Goal: Information Seeking & Learning: Learn about a topic

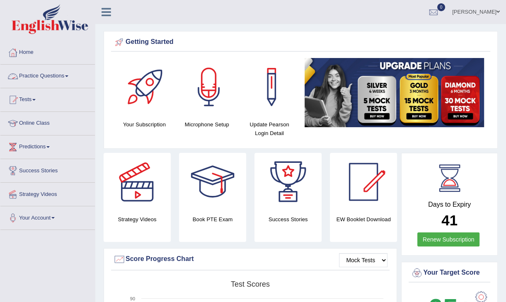
click at [61, 75] on link "Practice Questions" at bounding box center [47, 75] width 94 height 21
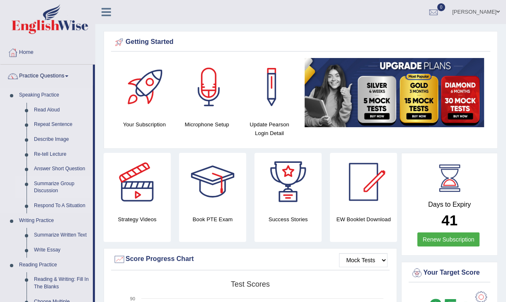
click at [57, 185] on link "Summarize Group Discussion" at bounding box center [61, 187] width 63 height 22
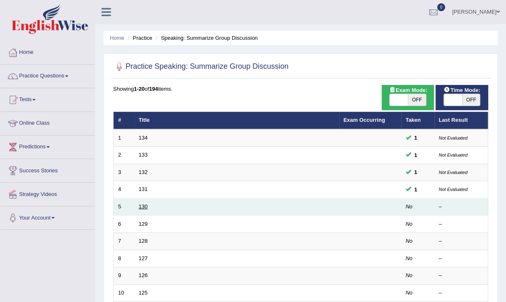
click at [140, 204] on link "130" at bounding box center [143, 206] width 9 height 6
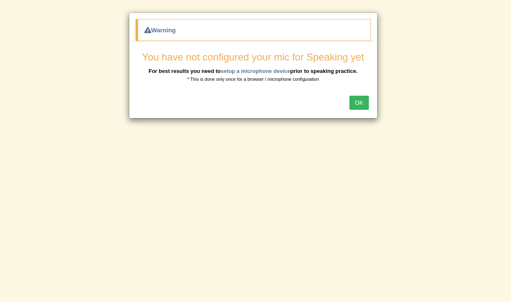
click at [363, 101] on button "OK" at bounding box center [358, 103] width 19 height 14
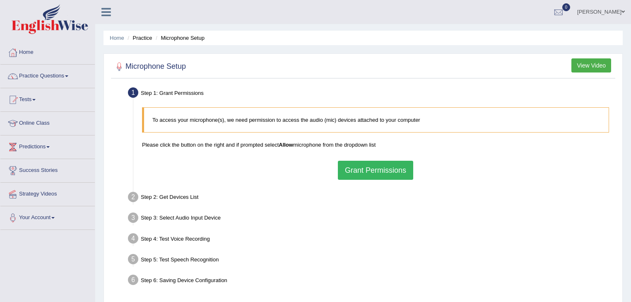
click at [377, 173] on button "Grant Permissions" at bounding box center [375, 170] width 75 height 19
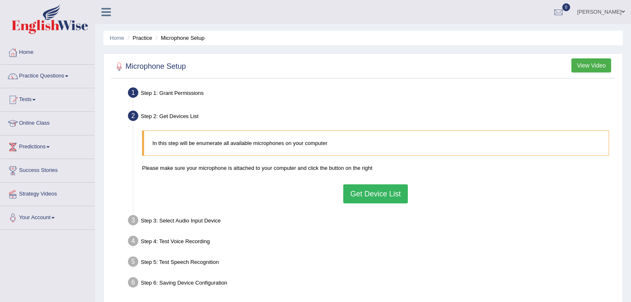
click at [378, 189] on button "Get Device List" at bounding box center [375, 193] width 65 height 19
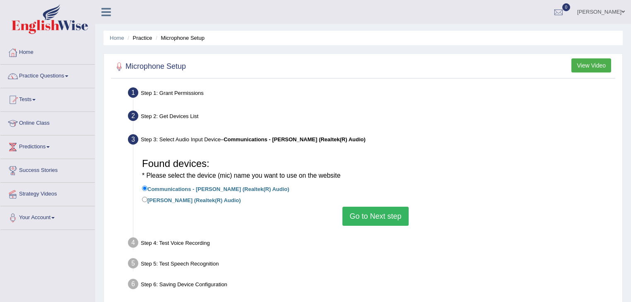
click at [381, 217] on button "Go to Next step" at bounding box center [375, 216] width 66 height 19
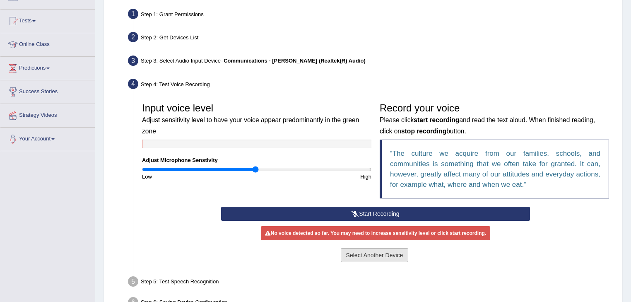
scroll to position [99, 0]
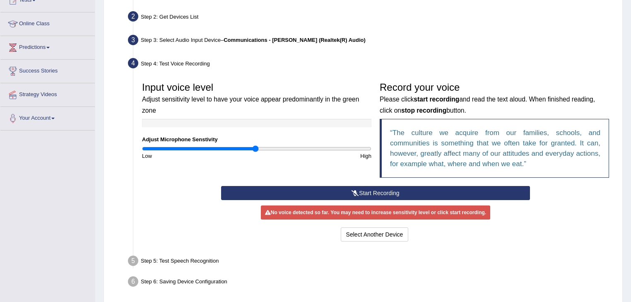
click at [388, 193] on button "Start Recording" at bounding box center [375, 193] width 309 height 14
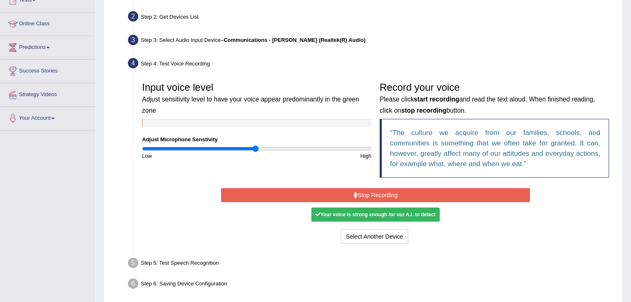
click at [388, 193] on button "Stop Recording" at bounding box center [375, 195] width 309 height 14
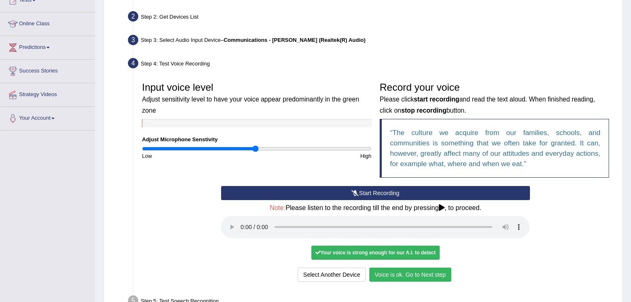
click at [389, 272] on button "Voice is ok. Go to Next step" at bounding box center [410, 275] width 82 height 14
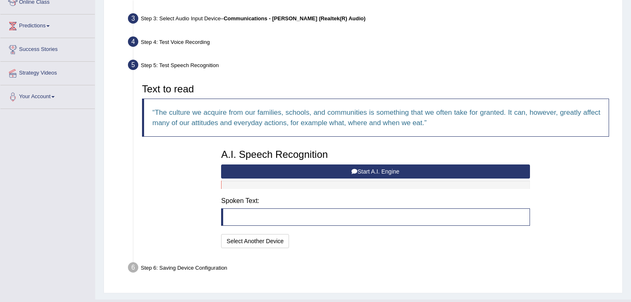
scroll to position [138, 0]
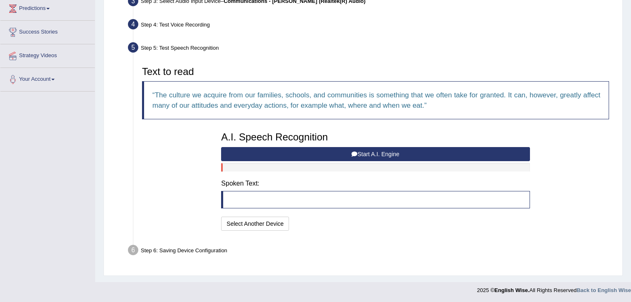
click at [379, 154] on button "Start A.I. Engine" at bounding box center [375, 154] width 309 height 14
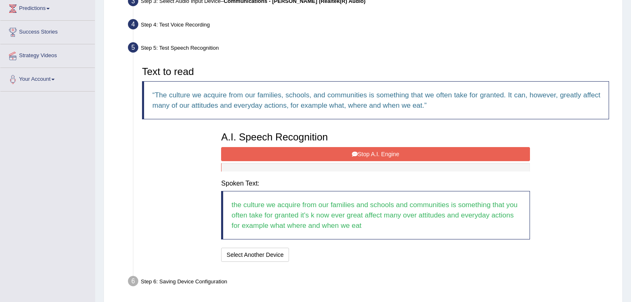
click at [377, 152] on button "Stop A.I. Engine" at bounding box center [375, 154] width 309 height 14
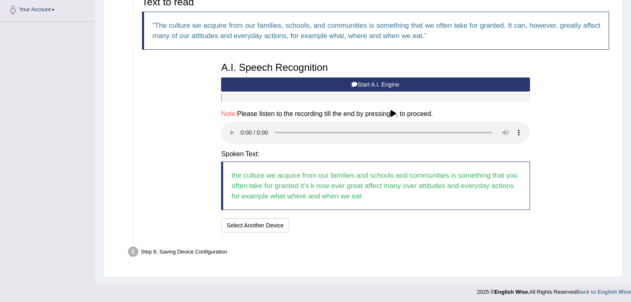
scroll to position [210, 0]
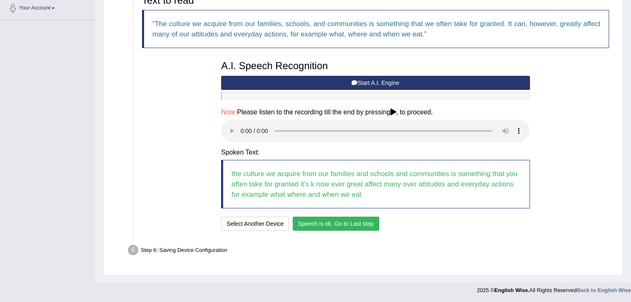
click at [350, 222] on button "Speech is ok. Go to Last step" at bounding box center [336, 224] width 87 height 14
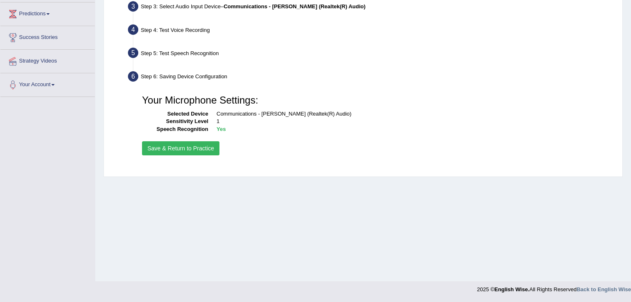
click at [199, 147] on button "Save & Return to Practice" at bounding box center [180, 148] width 77 height 14
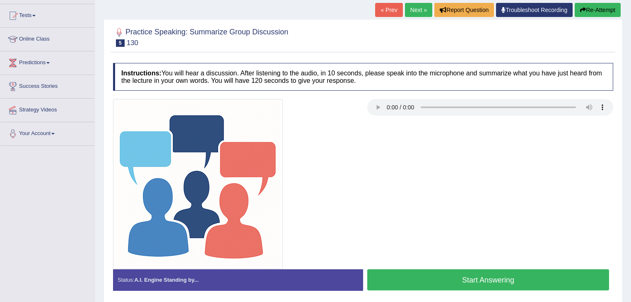
scroll to position [99, 0]
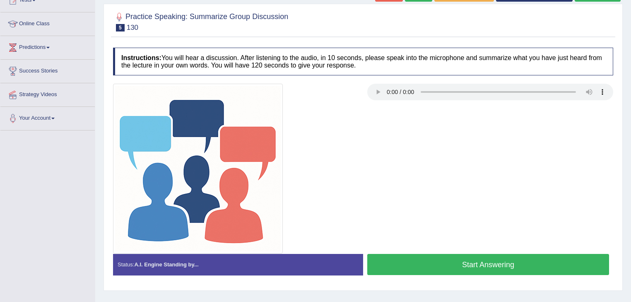
click at [433, 262] on button "Start Answering" at bounding box center [488, 264] width 242 height 21
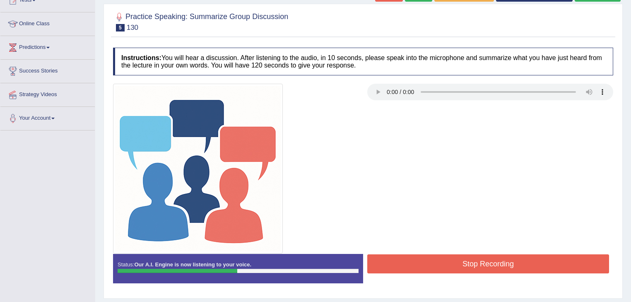
click at [433, 262] on button "Stop Recording" at bounding box center [488, 263] width 242 height 19
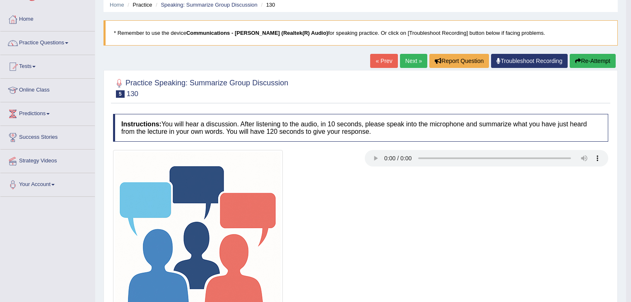
scroll to position [0, 0]
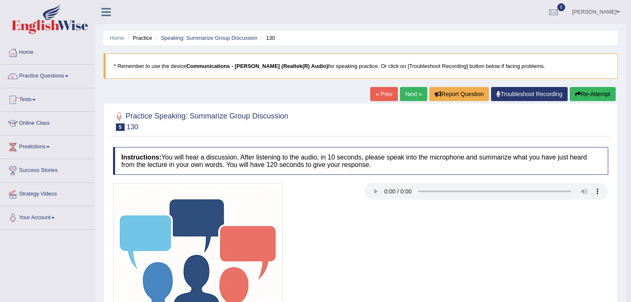
click at [414, 95] on link "Next »" at bounding box center [413, 94] width 27 height 14
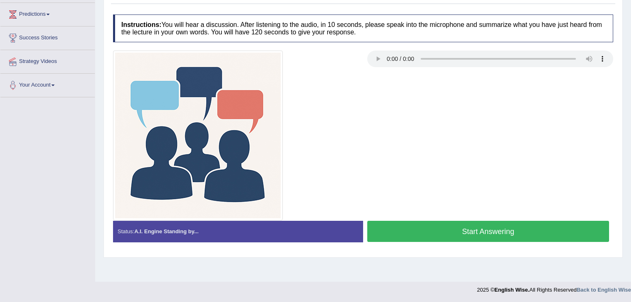
scroll to position [133, 0]
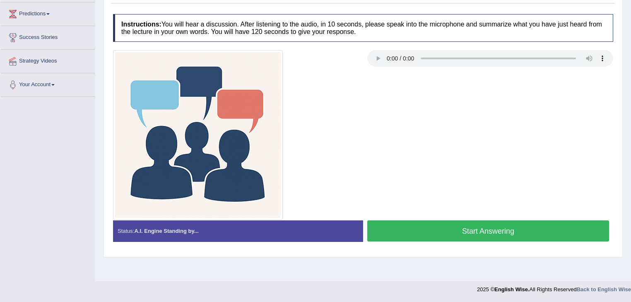
click at [441, 220] on button "Start Answering" at bounding box center [488, 230] width 242 height 21
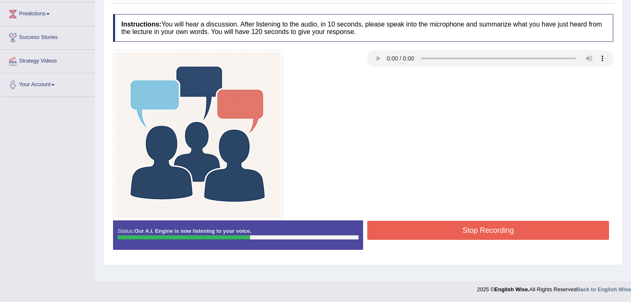
click at [441, 221] on button "Stop Recording" at bounding box center [488, 230] width 242 height 19
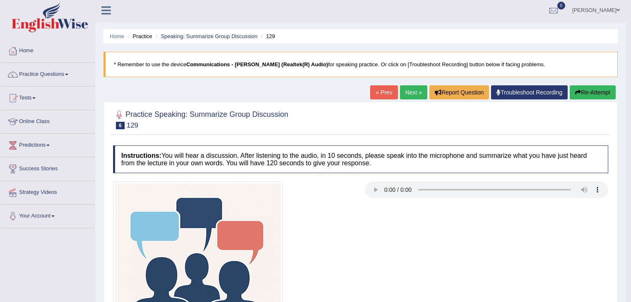
scroll to position [0, 0]
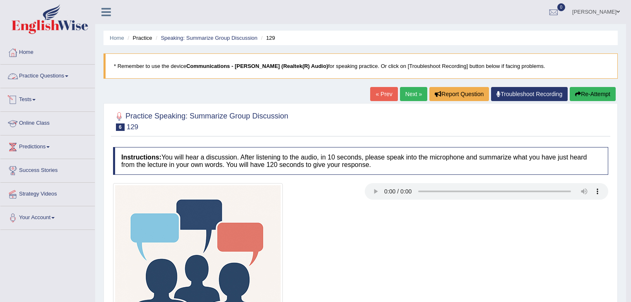
click at [62, 73] on link "Practice Questions" at bounding box center [47, 75] width 94 height 21
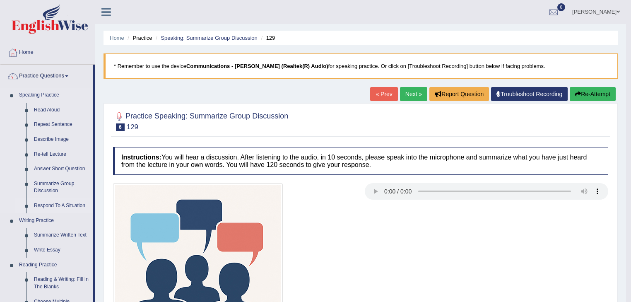
click at [59, 206] on link "Respond To A Situation" at bounding box center [61, 205] width 63 height 15
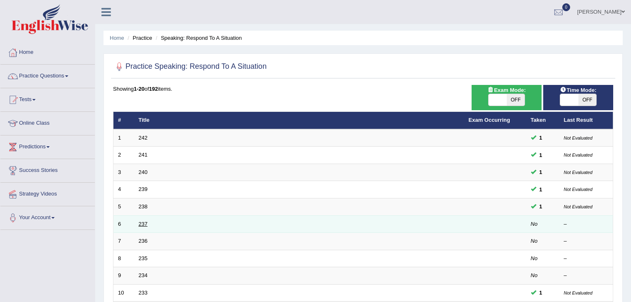
click at [141, 221] on link "237" at bounding box center [143, 224] width 9 height 6
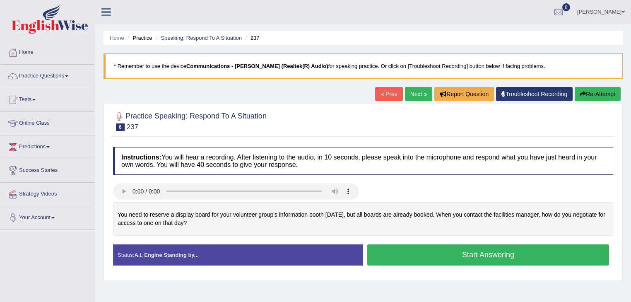
click at [405, 253] on button "Start Answering" at bounding box center [488, 254] width 242 height 21
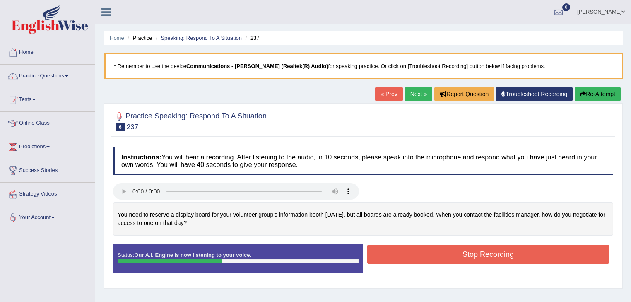
click at [405, 253] on button "Stop Recording" at bounding box center [488, 254] width 242 height 19
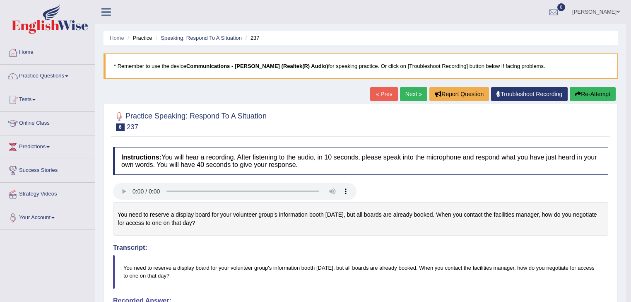
click at [408, 89] on link "Next »" at bounding box center [413, 94] width 27 height 14
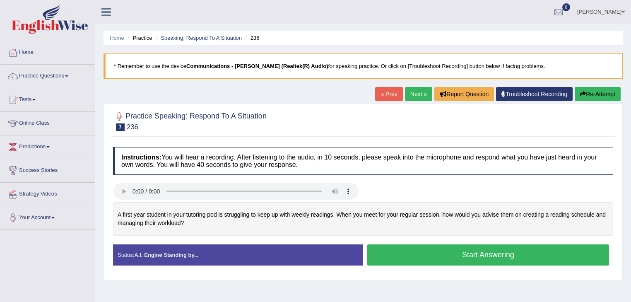
click at [400, 253] on button "Start Answering" at bounding box center [488, 254] width 242 height 21
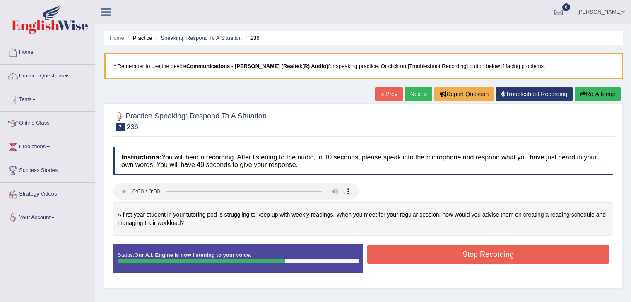
click at [400, 253] on button "Stop Recording" at bounding box center [488, 254] width 242 height 19
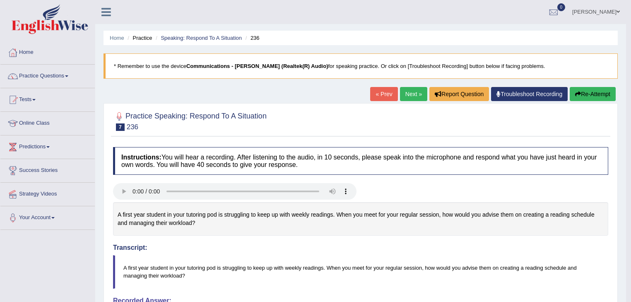
click at [406, 91] on link "Next »" at bounding box center [413, 94] width 27 height 14
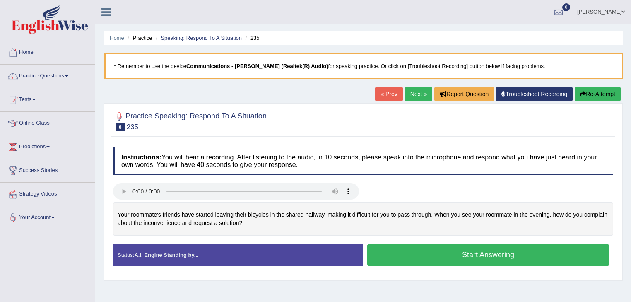
click at [401, 255] on button "Start Answering" at bounding box center [488, 254] width 242 height 21
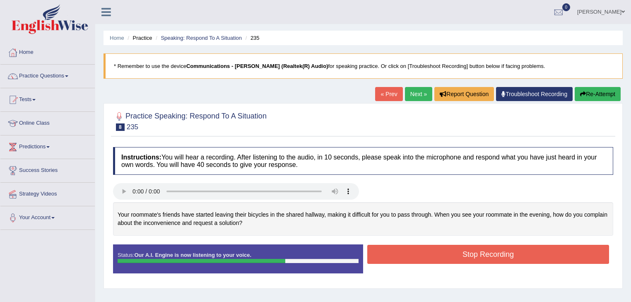
click at [401, 255] on button "Stop Recording" at bounding box center [488, 254] width 242 height 19
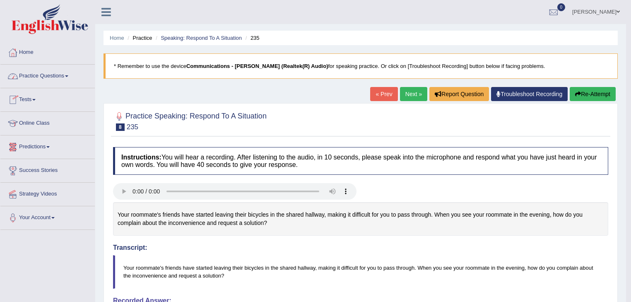
click at [60, 77] on link "Practice Questions" at bounding box center [47, 75] width 94 height 21
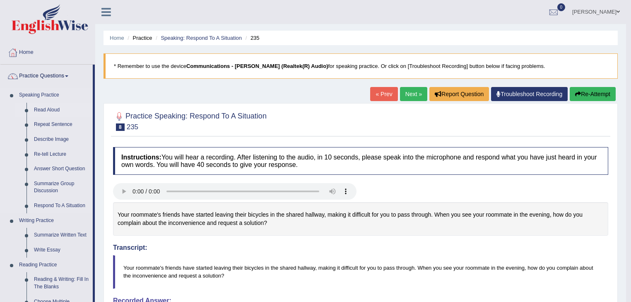
click at [58, 110] on link "Read Aloud" at bounding box center [61, 110] width 63 height 15
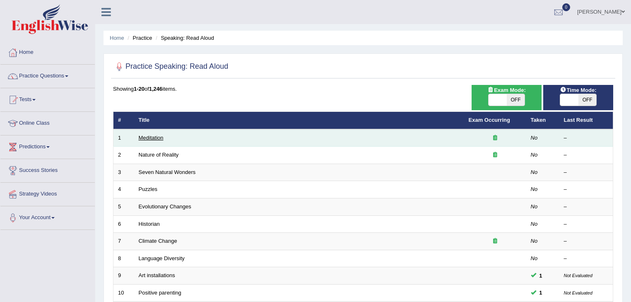
click at [152, 138] on link "Meditation" at bounding box center [151, 138] width 25 height 6
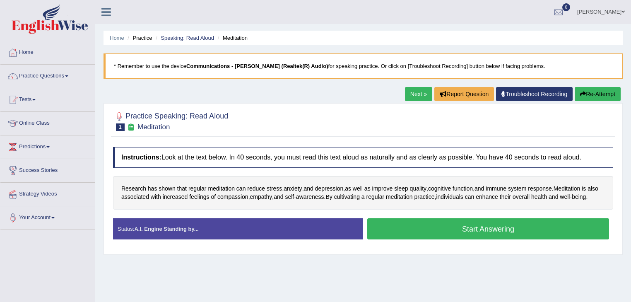
click at [413, 238] on button "Start Answering" at bounding box center [488, 228] width 242 height 21
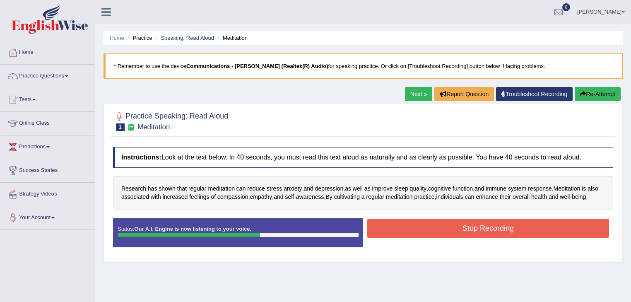
click at [453, 234] on button "Stop Recording" at bounding box center [488, 228] width 242 height 19
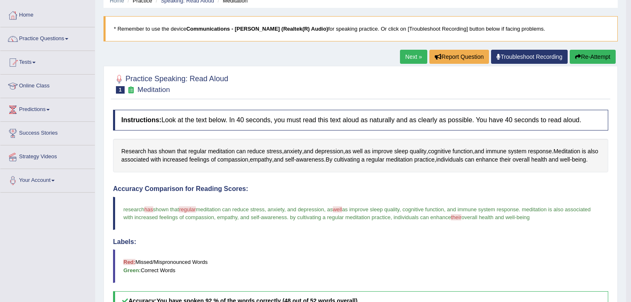
scroll to position [33, 0]
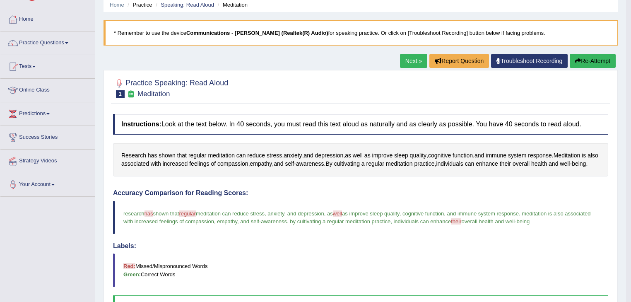
click at [411, 61] on link "Next »" at bounding box center [413, 61] width 27 height 14
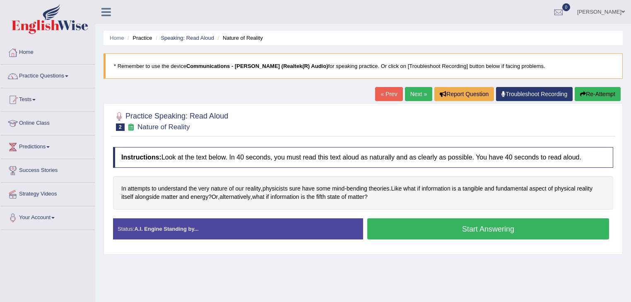
click at [415, 229] on button "Start Answering" at bounding box center [488, 228] width 242 height 21
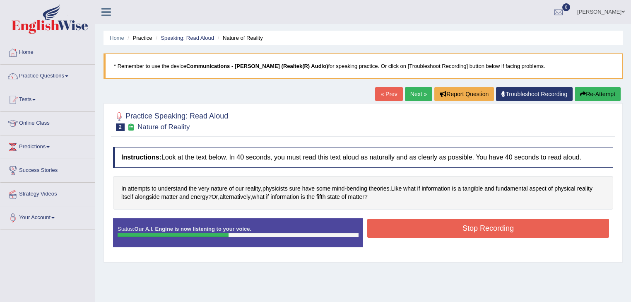
click at [415, 229] on button "Stop Recording" at bounding box center [488, 228] width 242 height 19
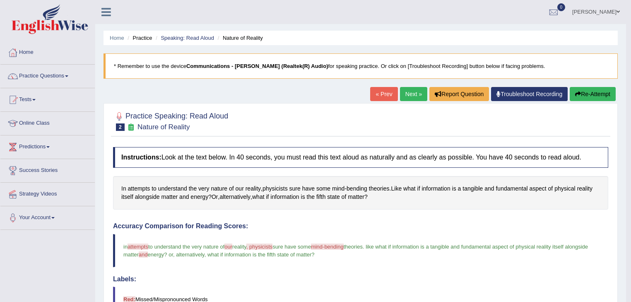
click at [409, 92] on link "Next »" at bounding box center [413, 94] width 27 height 14
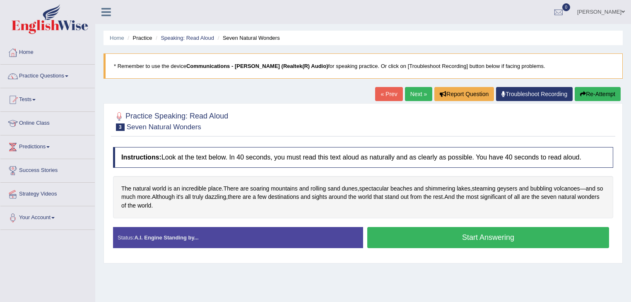
click at [420, 234] on button "Start Answering" at bounding box center [488, 237] width 242 height 21
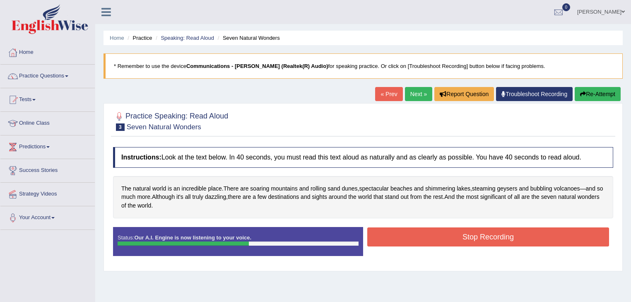
click at [420, 234] on button "Stop Recording" at bounding box center [488, 236] width 242 height 19
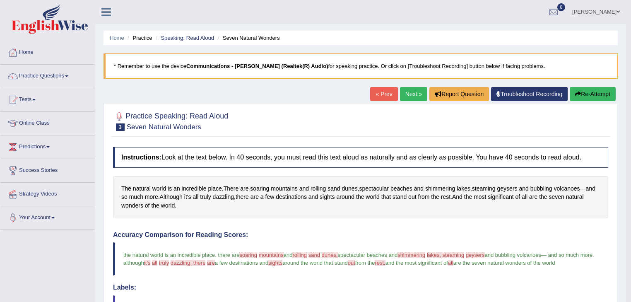
click at [411, 93] on link "Next »" at bounding box center [413, 94] width 27 height 14
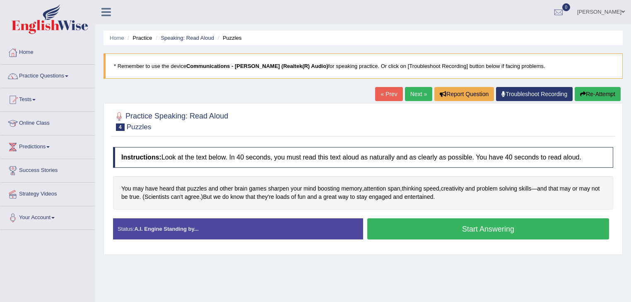
click at [429, 229] on button "Start Answering" at bounding box center [488, 228] width 242 height 21
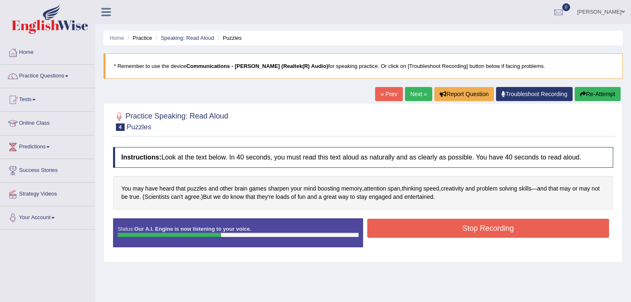
click at [429, 229] on button "Stop Recording" at bounding box center [488, 228] width 242 height 19
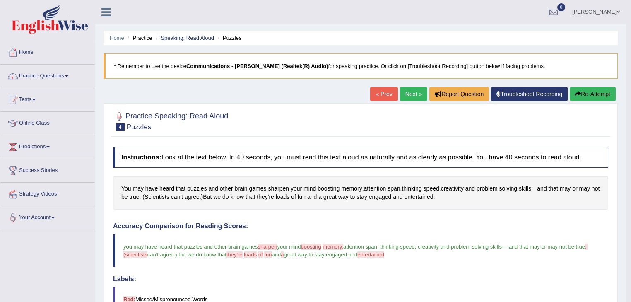
click at [411, 96] on link "Next »" at bounding box center [413, 94] width 27 height 14
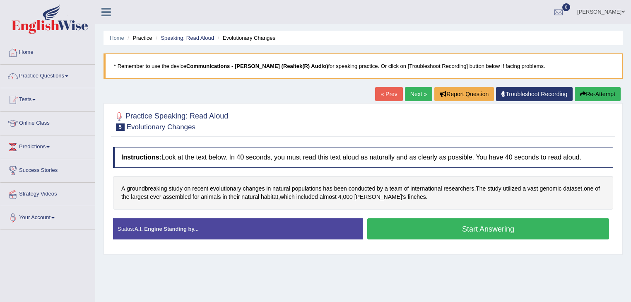
click at [449, 222] on button "Start Answering" at bounding box center [488, 228] width 242 height 21
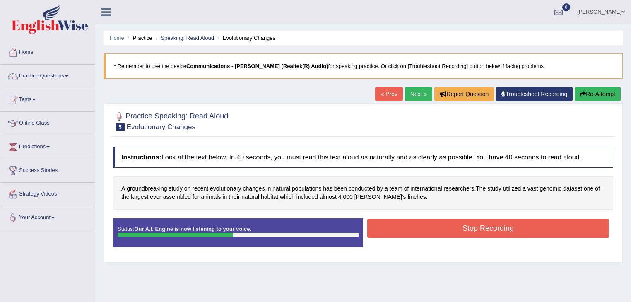
click at [449, 222] on button "Stop Recording" at bounding box center [488, 228] width 242 height 19
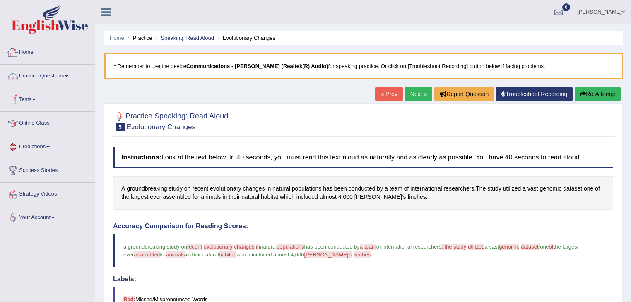
click at [68, 74] on link "Practice Questions" at bounding box center [47, 75] width 94 height 21
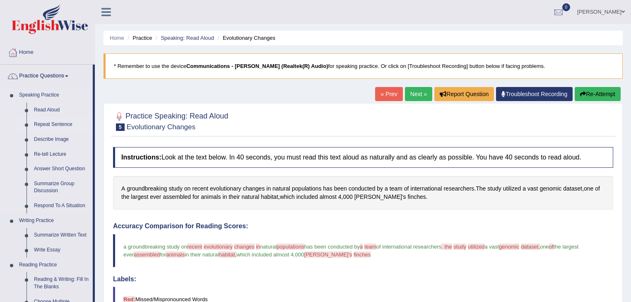
click at [65, 123] on link "Repeat Sentence" at bounding box center [61, 124] width 63 height 15
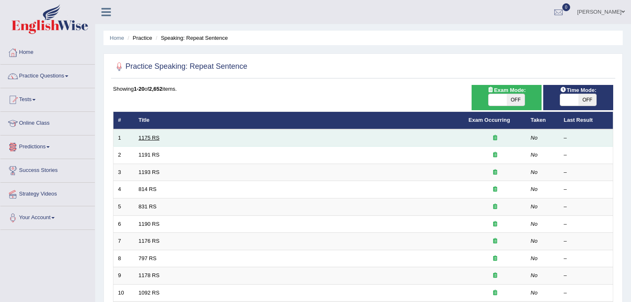
click at [145, 136] on link "1175 RS" at bounding box center [149, 138] width 21 height 6
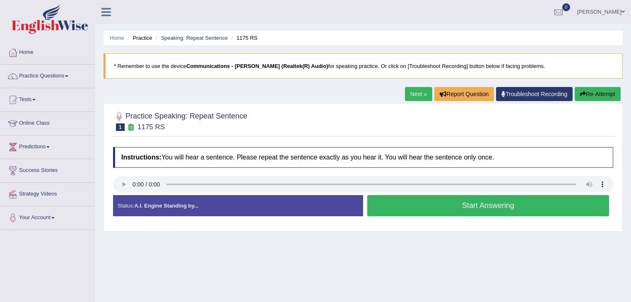
click at [433, 207] on button "Start Answering" at bounding box center [488, 205] width 242 height 21
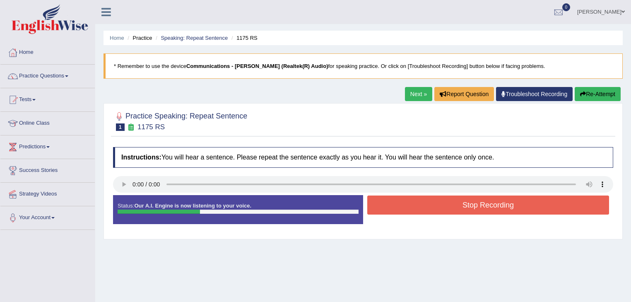
click at [433, 207] on button "Stop Recording" at bounding box center [488, 204] width 242 height 19
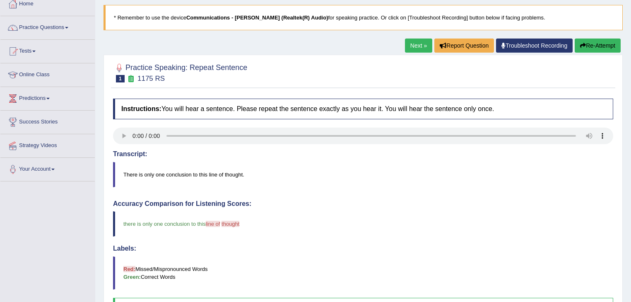
scroll to position [33, 0]
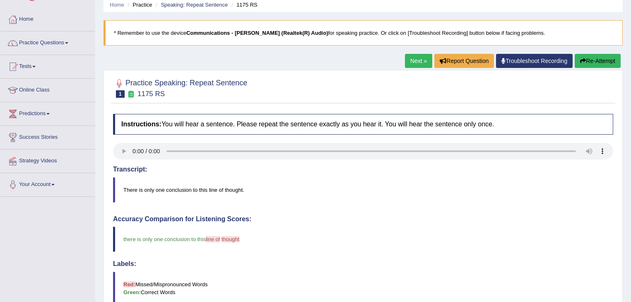
click at [419, 57] on link "Next »" at bounding box center [418, 61] width 27 height 14
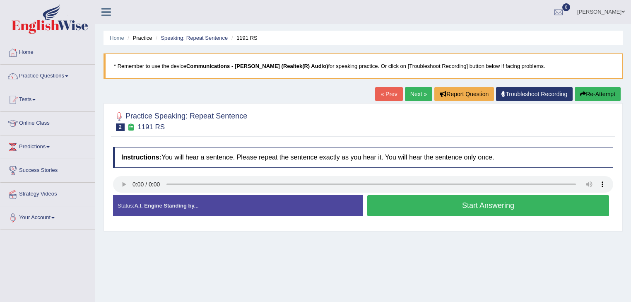
click at [424, 196] on button "Start Answering" at bounding box center [488, 205] width 242 height 21
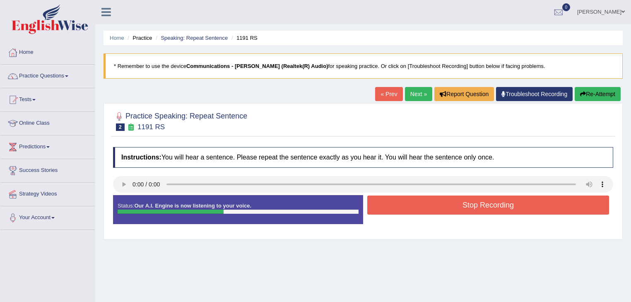
click at [424, 200] on button "Stop Recording" at bounding box center [488, 204] width 242 height 19
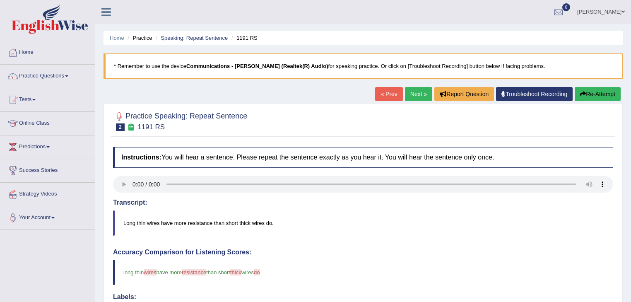
click at [416, 91] on link "Next »" at bounding box center [418, 94] width 27 height 14
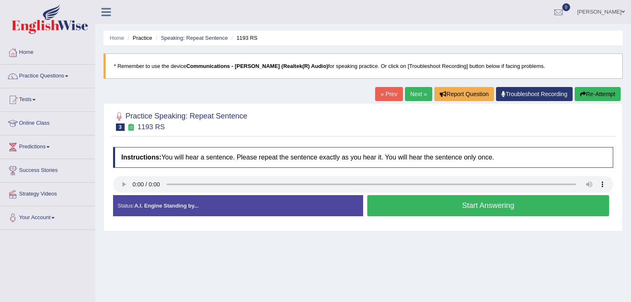
click at [427, 195] on button "Start Answering" at bounding box center [488, 205] width 242 height 21
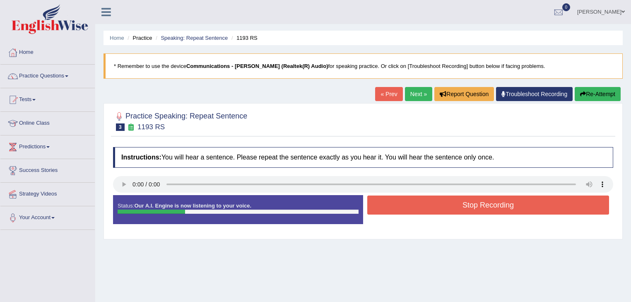
click at [432, 202] on button "Stop Recording" at bounding box center [488, 204] width 242 height 19
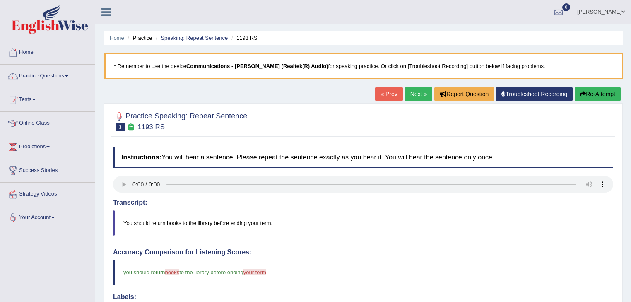
click at [413, 96] on link "Next »" at bounding box center [418, 94] width 27 height 14
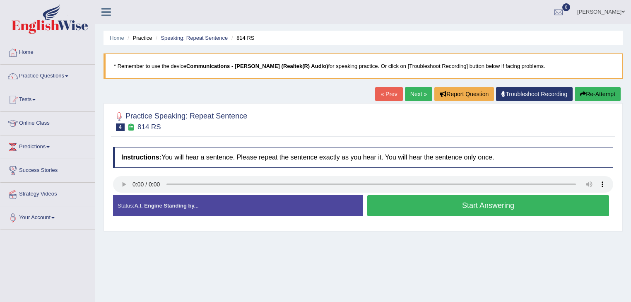
click at [470, 202] on button "Start Answering" at bounding box center [488, 205] width 242 height 21
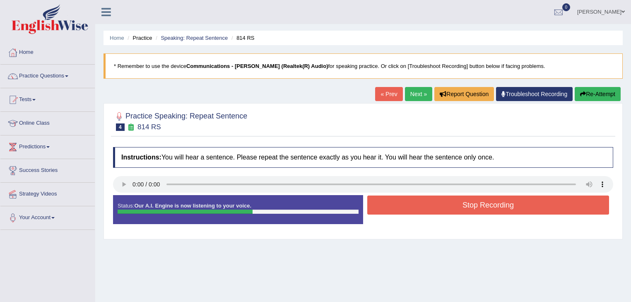
click at [470, 202] on button "Stop Recording" at bounding box center [488, 204] width 242 height 19
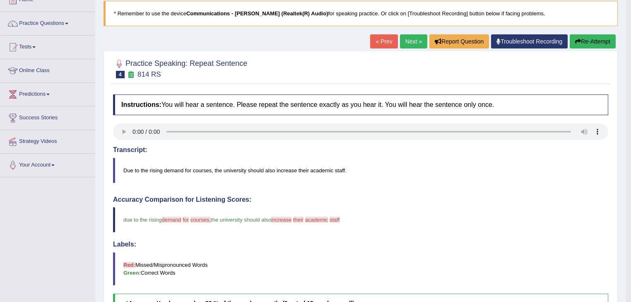
scroll to position [33, 0]
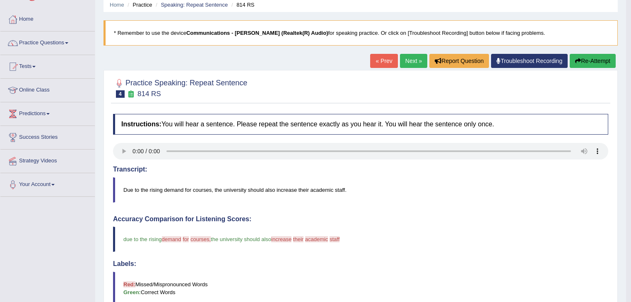
click at [407, 61] on link "Next »" at bounding box center [413, 61] width 27 height 14
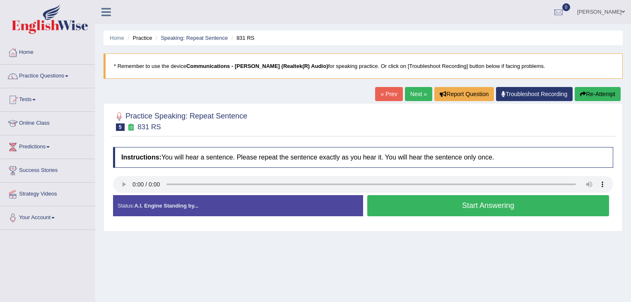
click at [413, 203] on button "Start Answering" at bounding box center [488, 205] width 242 height 21
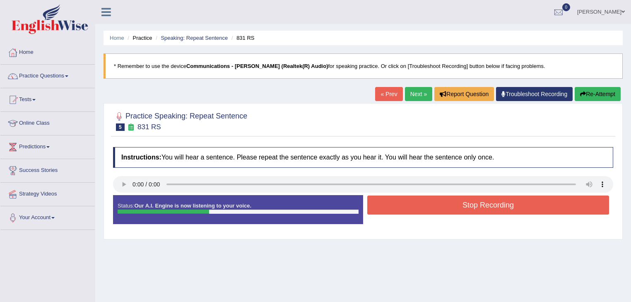
click at [413, 203] on button "Stop Recording" at bounding box center [488, 204] width 242 height 19
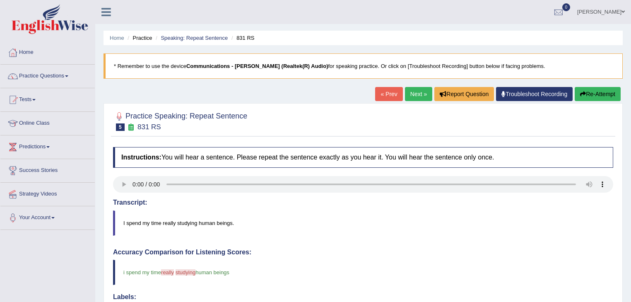
click at [412, 91] on link "Next »" at bounding box center [418, 94] width 27 height 14
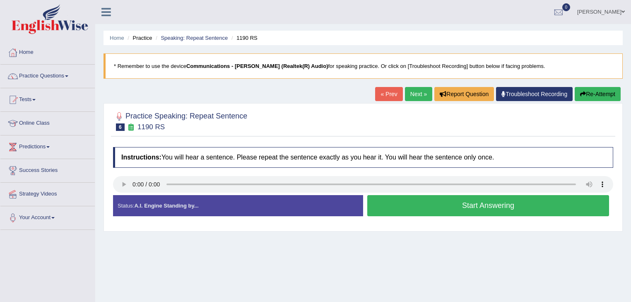
click at [429, 205] on button "Start Answering" at bounding box center [488, 205] width 242 height 21
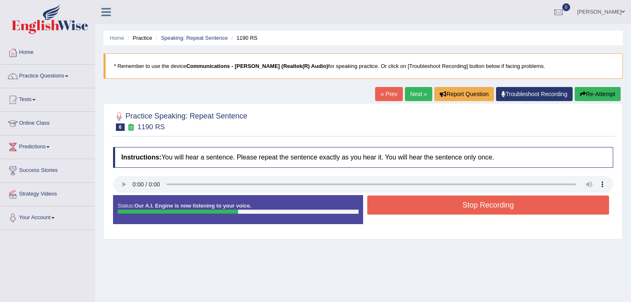
click at [429, 205] on button "Stop Recording" at bounding box center [488, 204] width 242 height 19
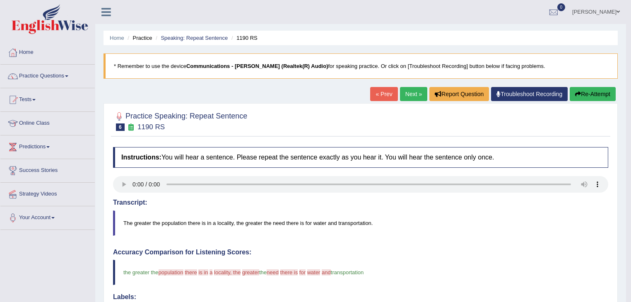
click at [410, 93] on link "Next »" at bounding box center [413, 94] width 27 height 14
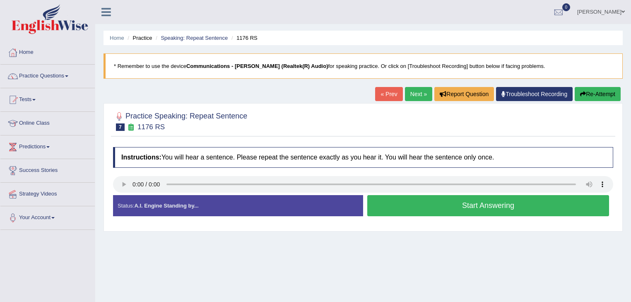
click at [407, 205] on button "Start Answering" at bounding box center [488, 205] width 242 height 21
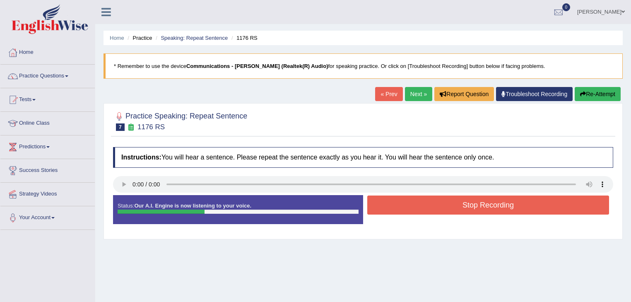
click at [407, 205] on button "Stop Recording" at bounding box center [488, 204] width 242 height 19
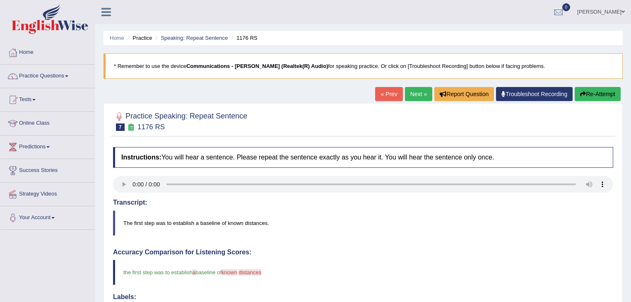
click at [69, 75] on link "Practice Questions" at bounding box center [47, 75] width 94 height 21
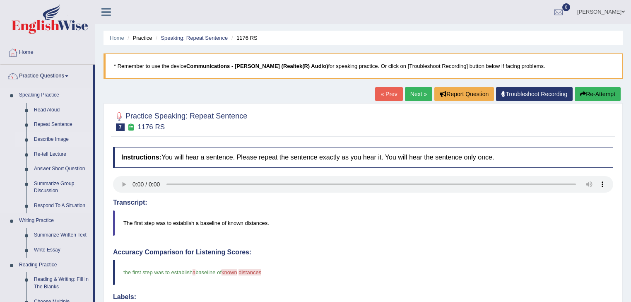
click at [64, 140] on link "Describe Image" at bounding box center [61, 139] width 63 height 15
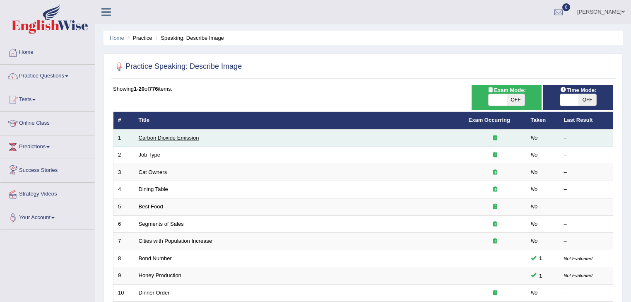
click at [145, 135] on link "Carbon Dioxide Emission" at bounding box center [169, 138] width 60 height 6
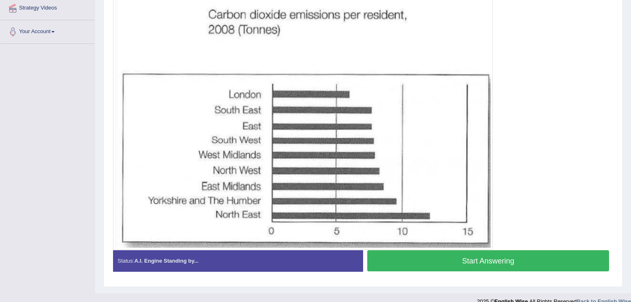
scroll to position [197, 0]
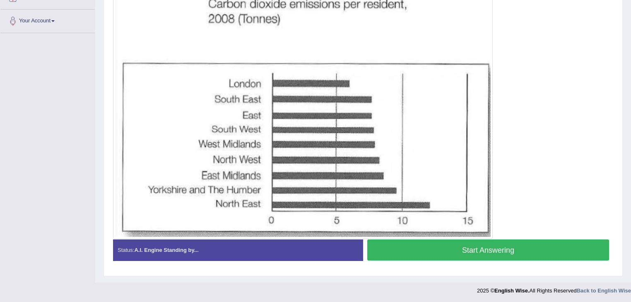
click at [433, 254] on button "Start Answering" at bounding box center [488, 249] width 242 height 21
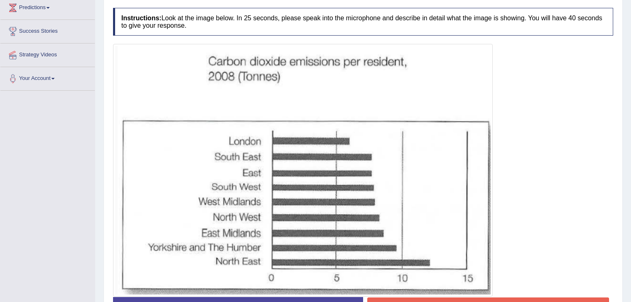
scroll to position [205, 0]
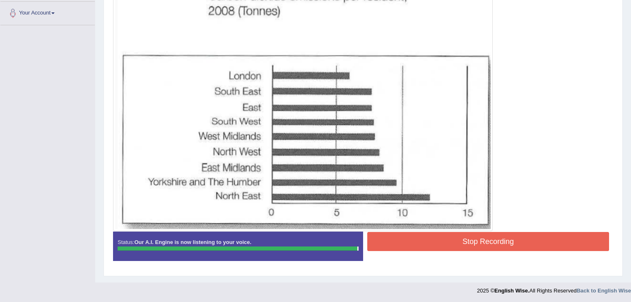
click at [463, 241] on button "Stop Recording" at bounding box center [488, 241] width 242 height 19
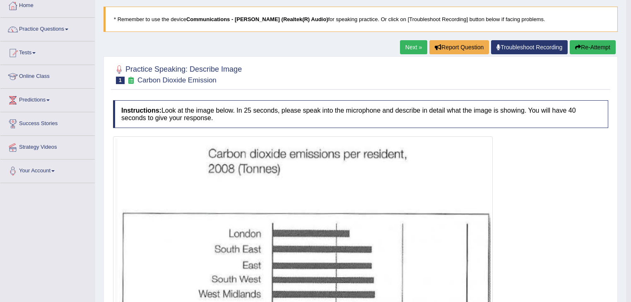
scroll to position [39, 0]
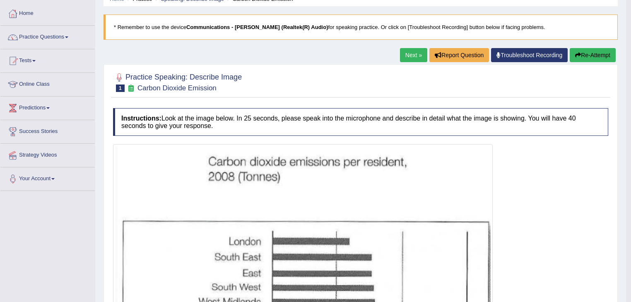
click at [409, 53] on link "Next »" at bounding box center [413, 55] width 27 height 14
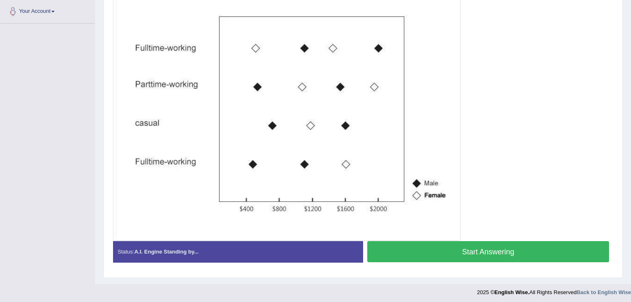
scroll to position [208, 0]
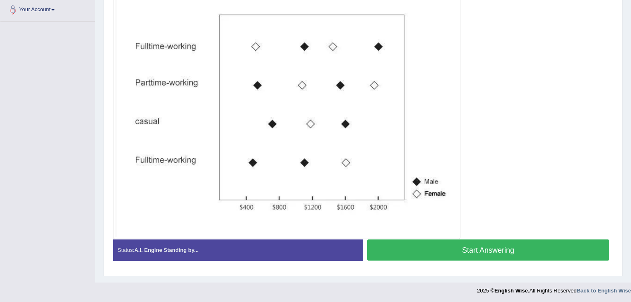
click at [448, 244] on button "Start Answering" at bounding box center [488, 249] width 242 height 21
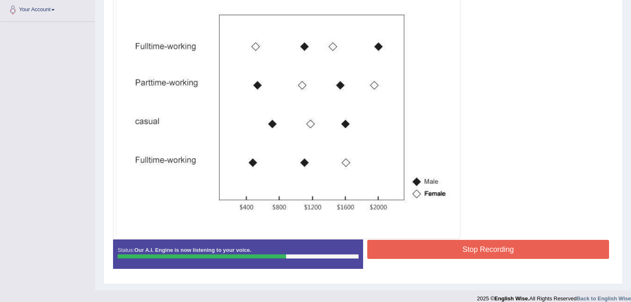
click at [501, 246] on button "Stop Recording" at bounding box center [488, 249] width 242 height 19
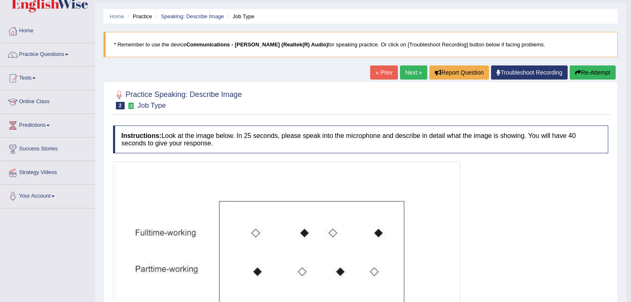
scroll to position [9, 0]
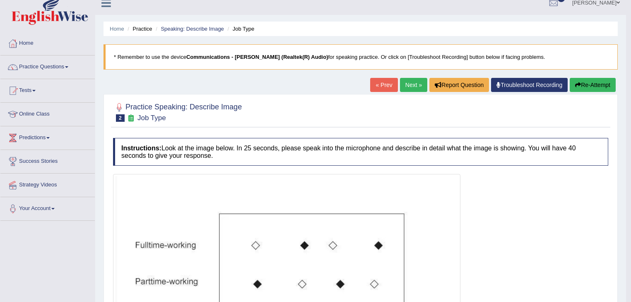
click at [411, 84] on link "Next »" at bounding box center [413, 85] width 27 height 14
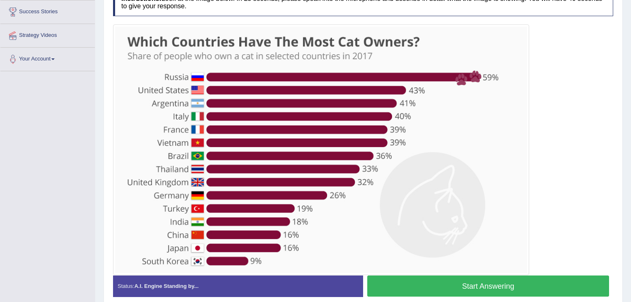
scroll to position [195, 0]
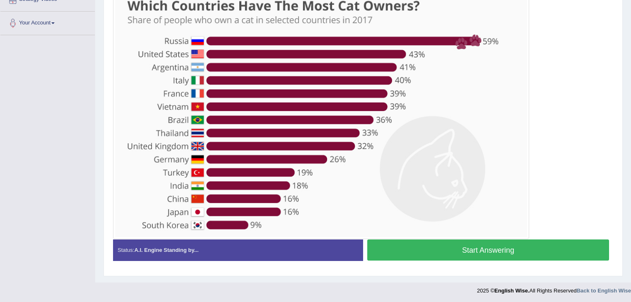
click at [485, 249] on button "Start Answering" at bounding box center [488, 249] width 242 height 21
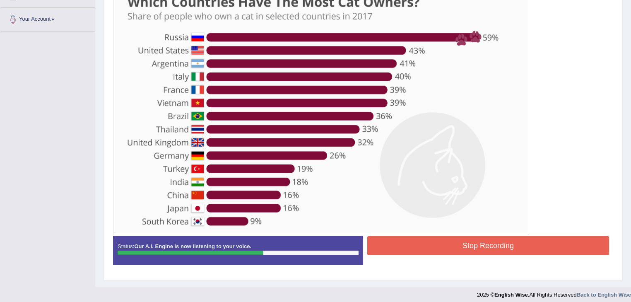
scroll to position [203, 0]
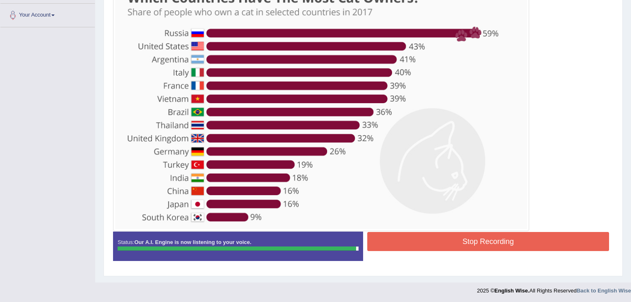
click at [511, 240] on button "Stop Recording" at bounding box center [488, 241] width 242 height 19
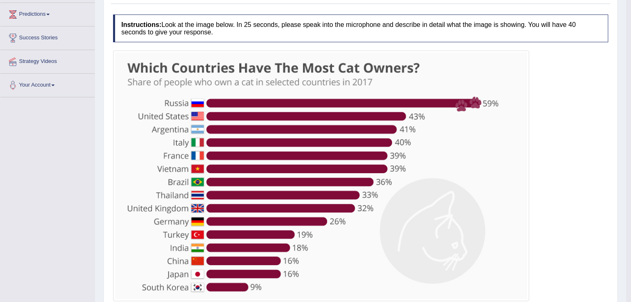
scroll to position [37, 0]
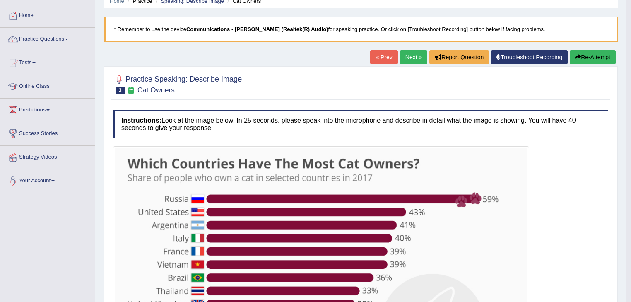
click at [412, 54] on link "Next »" at bounding box center [413, 57] width 27 height 14
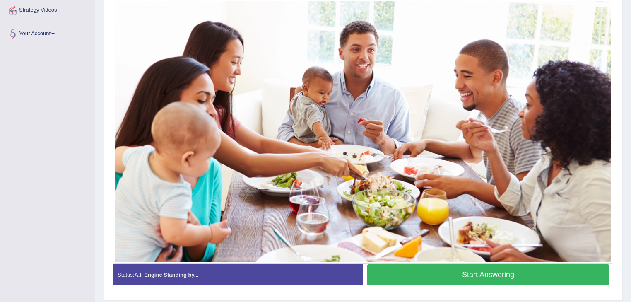
scroll to position [199, 0]
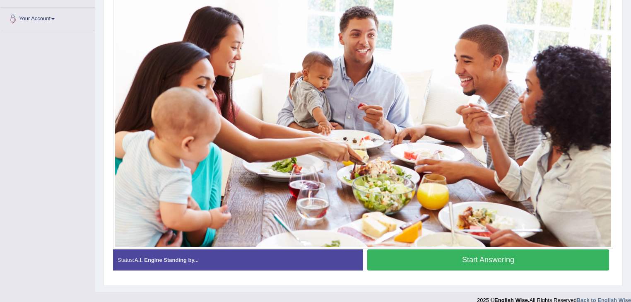
click at [431, 260] on button "Start Answering" at bounding box center [488, 259] width 242 height 21
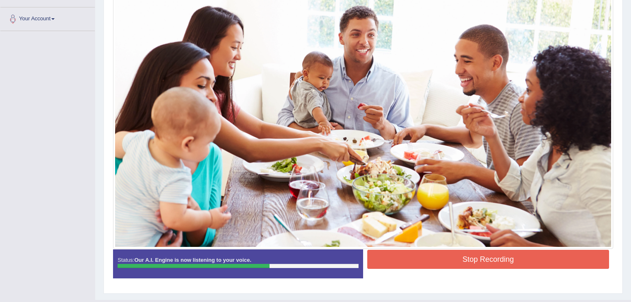
click at [444, 257] on button "Stop Recording" at bounding box center [488, 259] width 242 height 19
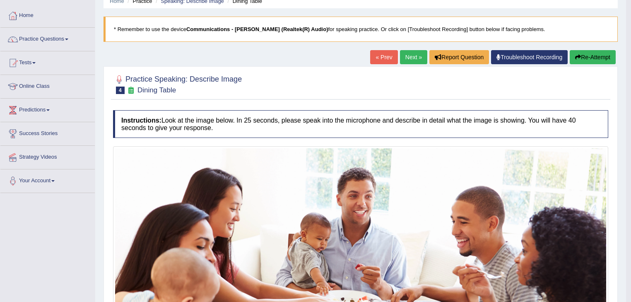
scroll to position [0, 0]
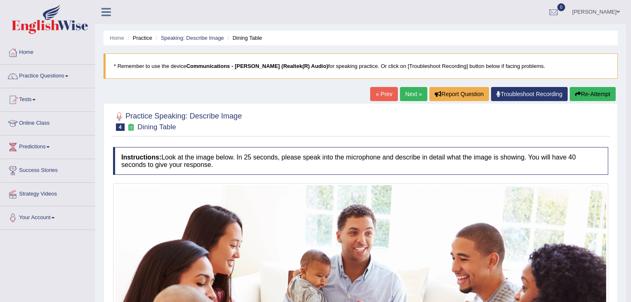
click at [410, 92] on link "Next »" at bounding box center [413, 94] width 27 height 14
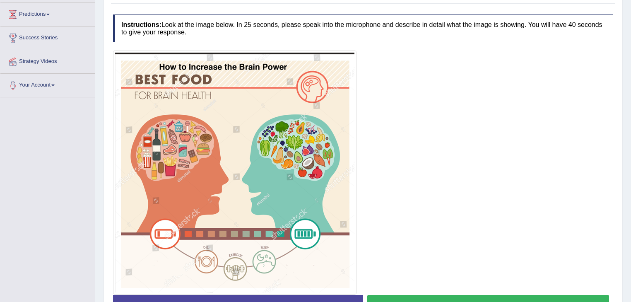
scroll to position [166, 0]
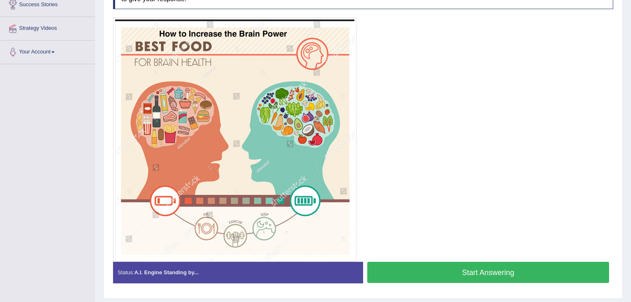
click at [428, 267] on button "Start Answering" at bounding box center [488, 272] width 242 height 21
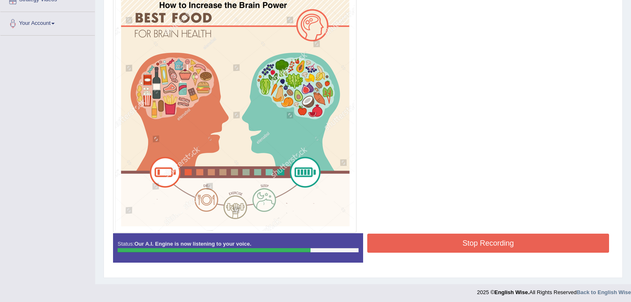
scroll to position [196, 0]
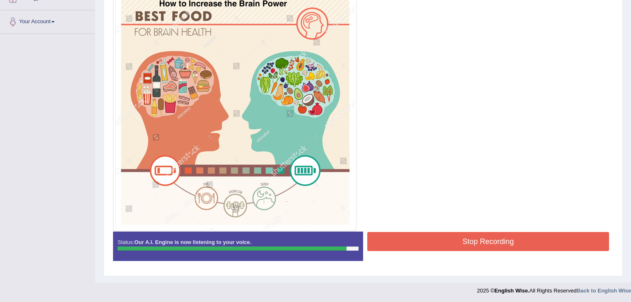
click at [464, 241] on button "Stop Recording" at bounding box center [488, 241] width 242 height 19
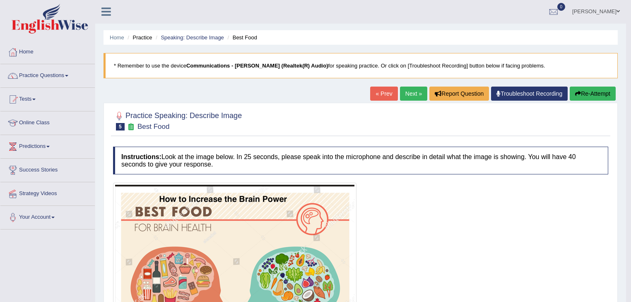
scroll to position [0, 0]
click at [409, 94] on link "Next »" at bounding box center [413, 94] width 27 height 14
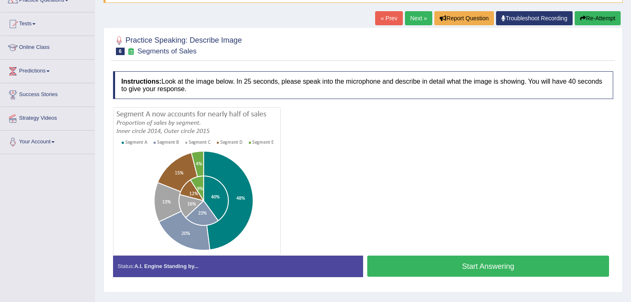
scroll to position [99, 0]
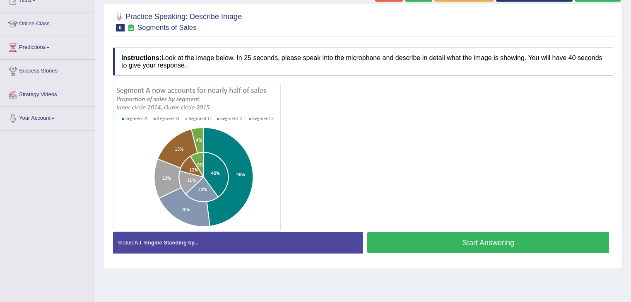
click at [427, 236] on button "Start Answering" at bounding box center [488, 242] width 242 height 21
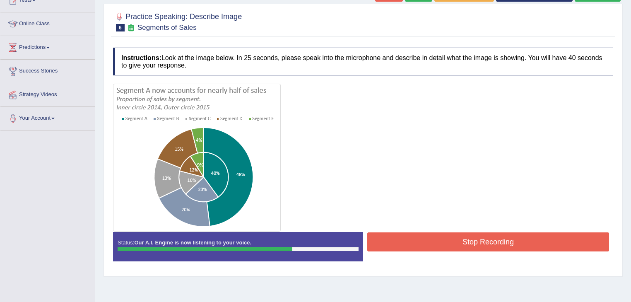
click at [443, 237] on button "Stop Recording" at bounding box center [488, 241] width 242 height 19
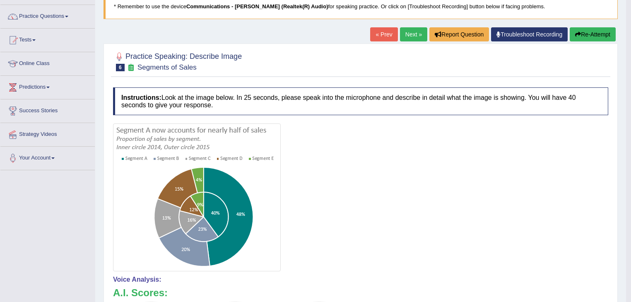
scroll to position [0, 0]
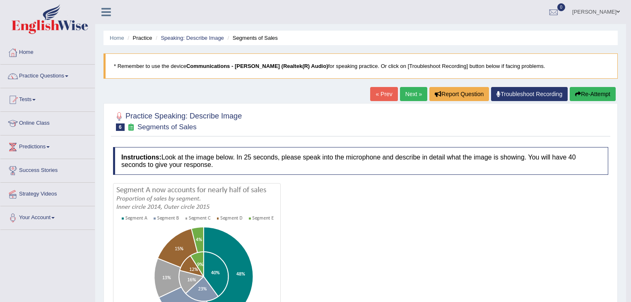
click at [407, 93] on link "Next »" at bounding box center [413, 94] width 27 height 14
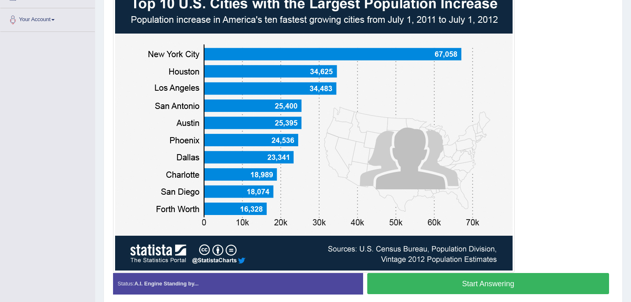
scroll to position [199, 0]
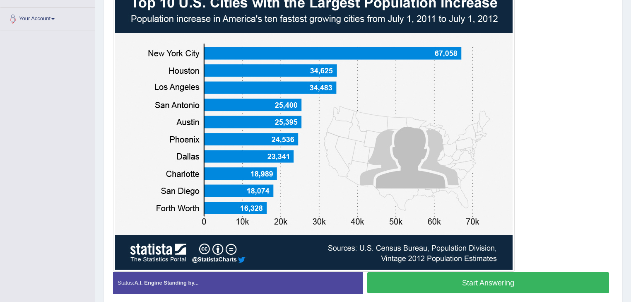
click at [537, 281] on button "Start Answering" at bounding box center [488, 282] width 242 height 21
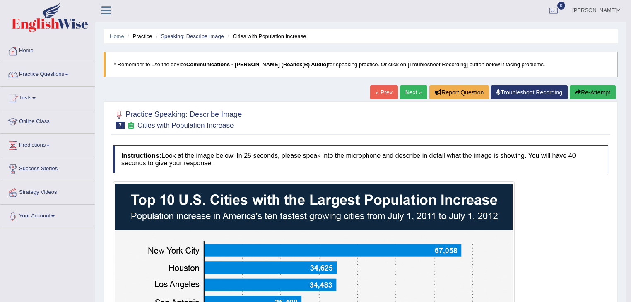
scroll to position [0, 0]
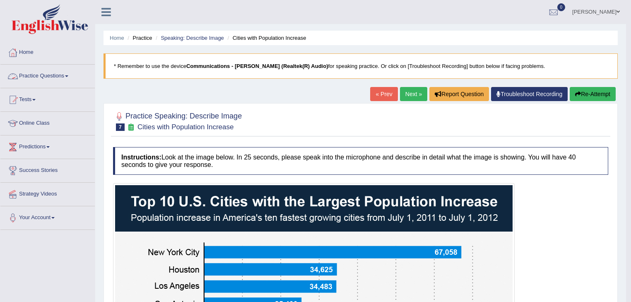
click at [66, 75] on link "Practice Questions" at bounding box center [47, 75] width 94 height 21
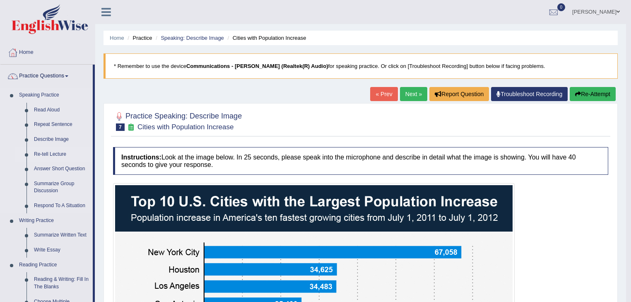
click at [57, 154] on link "Re-tell Lecture" at bounding box center [61, 154] width 63 height 15
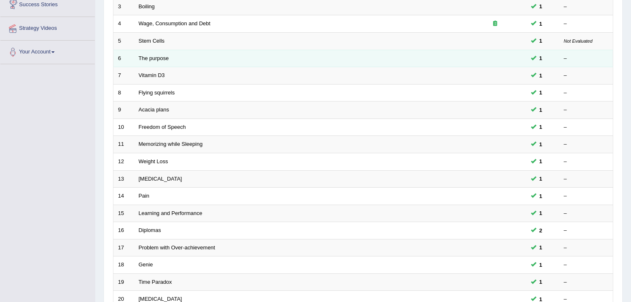
scroll to position [244, 0]
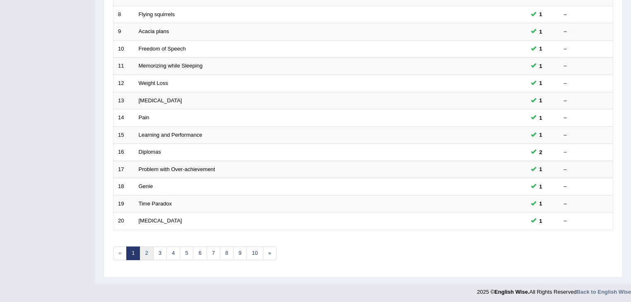
click at [146, 250] on link "2" at bounding box center [147, 253] width 14 height 14
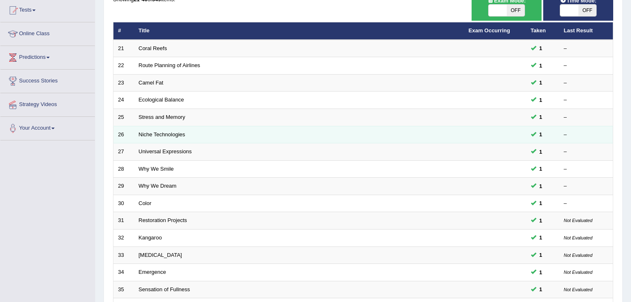
scroll to position [232, 0]
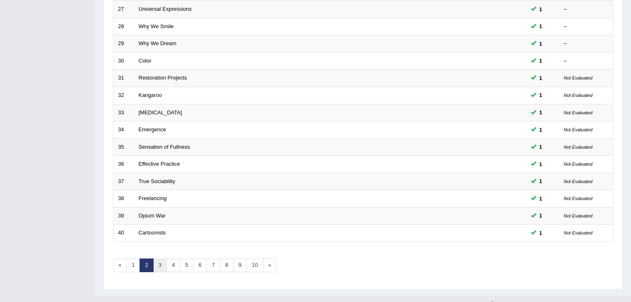
click at [159, 263] on link "3" at bounding box center [160, 265] width 14 height 14
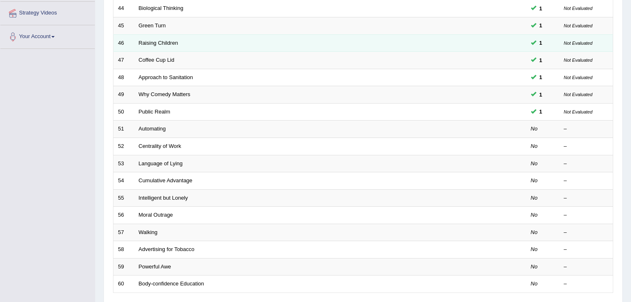
scroll to position [145, 0]
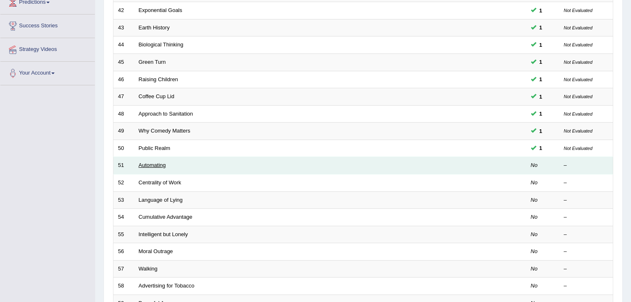
click at [149, 166] on link "Automating" at bounding box center [152, 165] width 27 height 6
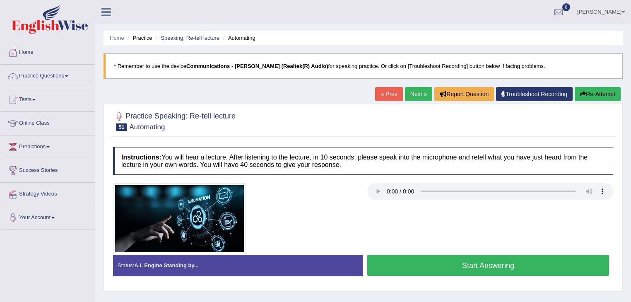
click at [411, 260] on button "Start Answering" at bounding box center [488, 265] width 242 height 21
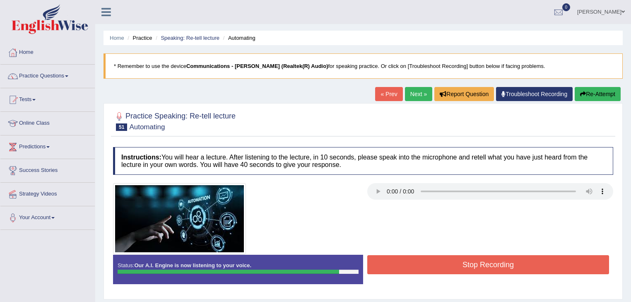
click at [411, 260] on button "Stop Recording" at bounding box center [488, 264] width 242 height 19
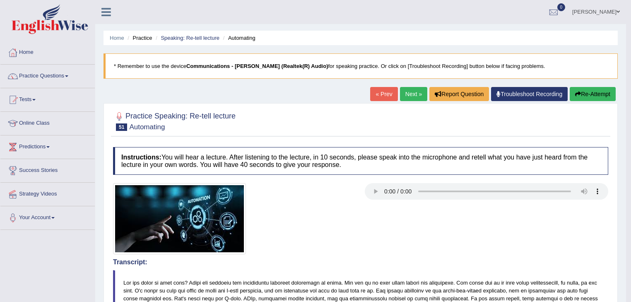
click at [409, 94] on link "Next »" at bounding box center [413, 94] width 27 height 14
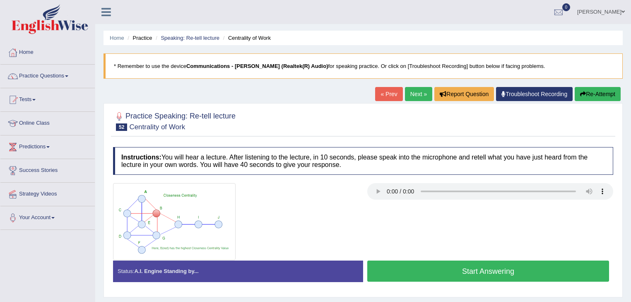
click at [397, 275] on button "Start Answering" at bounding box center [488, 270] width 242 height 21
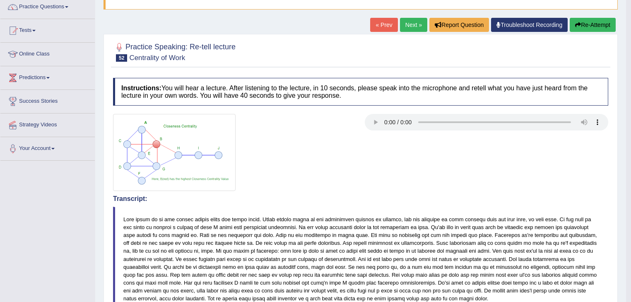
scroll to position [62, 0]
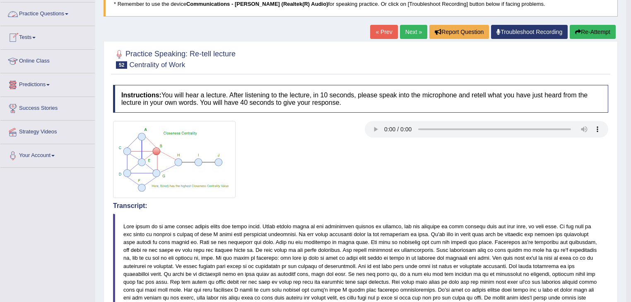
click at [68, 14] on span at bounding box center [66, 14] width 3 height 2
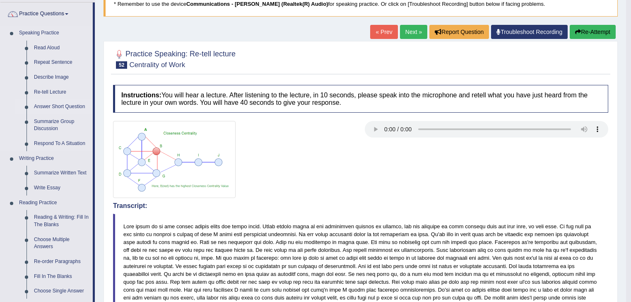
click at [66, 106] on link "Answer Short Question" at bounding box center [61, 106] width 63 height 15
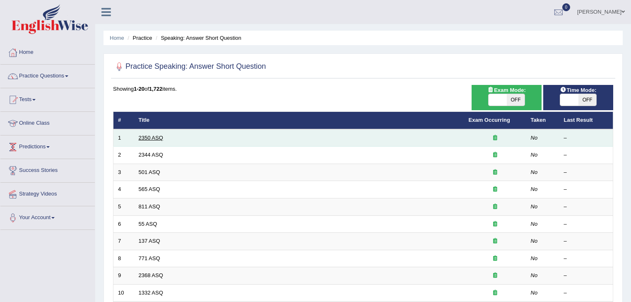
click at [149, 137] on link "2350 ASQ" at bounding box center [151, 138] width 24 height 6
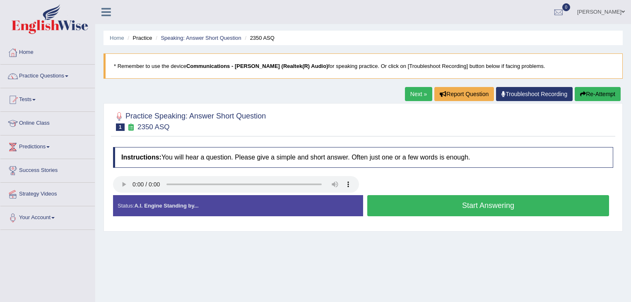
click at [386, 207] on button "Start Answering" at bounding box center [488, 205] width 242 height 21
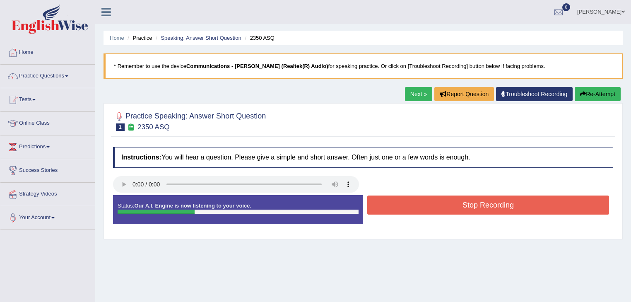
click at [386, 207] on button "Stop Recording" at bounding box center [488, 204] width 242 height 19
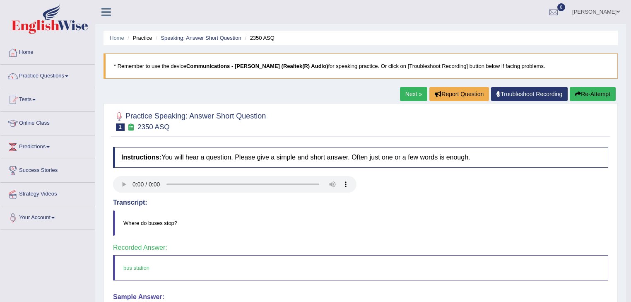
click at [413, 93] on link "Next »" at bounding box center [413, 94] width 27 height 14
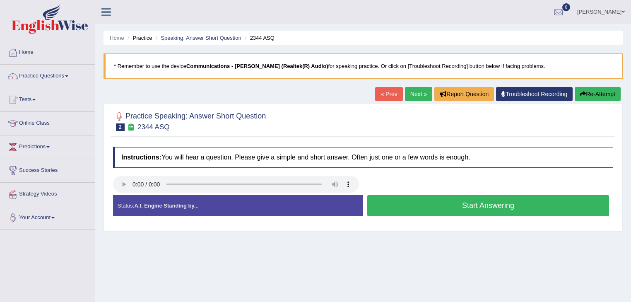
click at [433, 207] on button "Start Answering" at bounding box center [488, 205] width 242 height 21
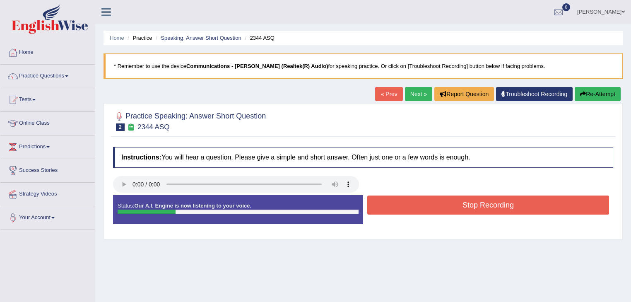
click at [433, 207] on button "Stop Recording" at bounding box center [488, 204] width 242 height 19
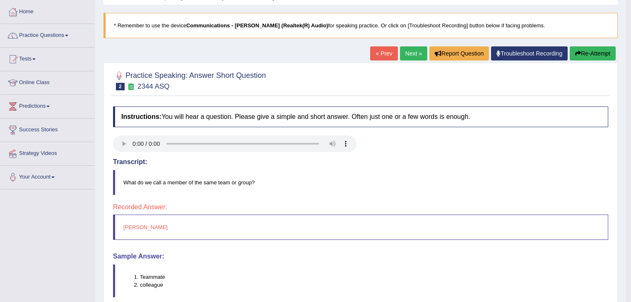
scroll to position [34, 0]
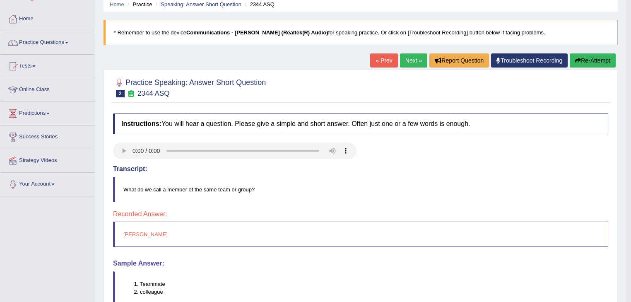
click at [407, 60] on link "Next »" at bounding box center [413, 60] width 27 height 14
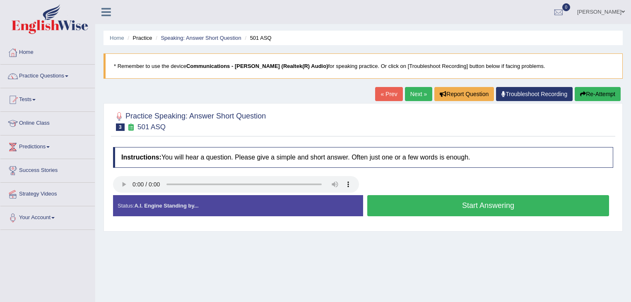
click at [440, 203] on button "Start Answering" at bounding box center [488, 205] width 242 height 21
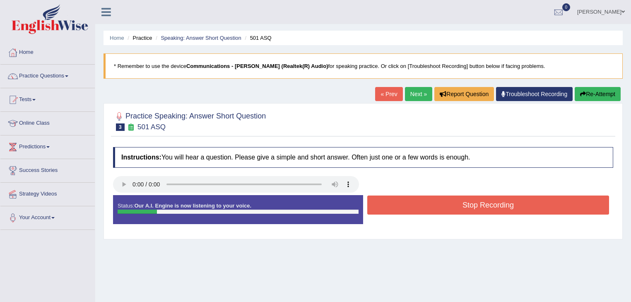
click at [440, 203] on button "Stop Recording" at bounding box center [488, 204] width 242 height 19
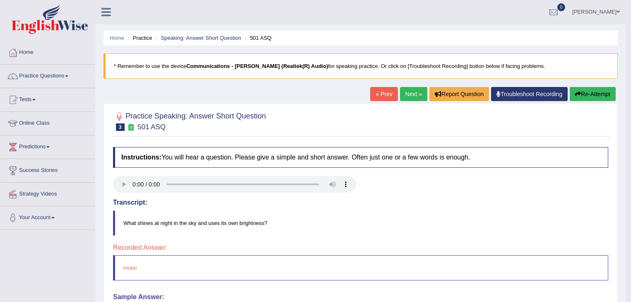
click at [413, 94] on link "Next »" at bounding box center [413, 94] width 27 height 14
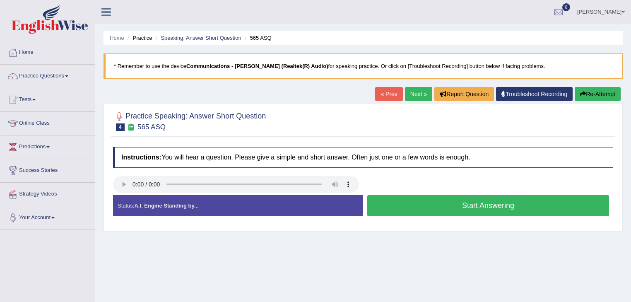
click at [414, 204] on button "Start Answering" at bounding box center [488, 205] width 242 height 21
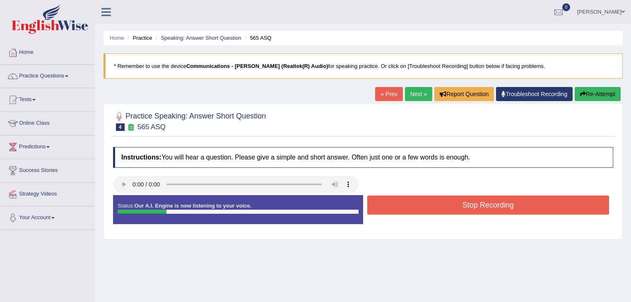
click at [414, 204] on button "Stop Recording" at bounding box center [488, 204] width 242 height 19
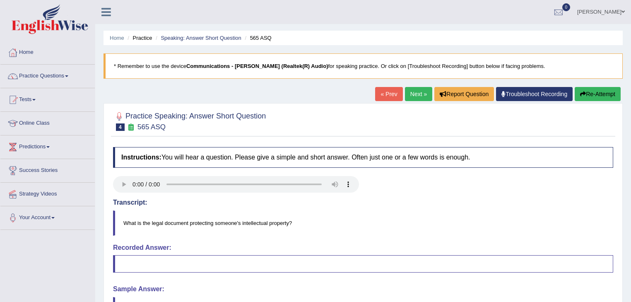
click at [411, 93] on link "Next »" at bounding box center [418, 94] width 27 height 14
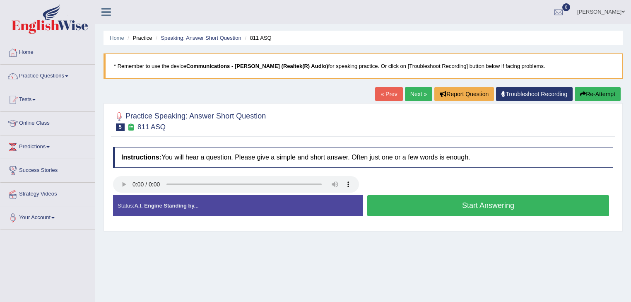
click at [419, 207] on button "Start Answering" at bounding box center [488, 205] width 242 height 21
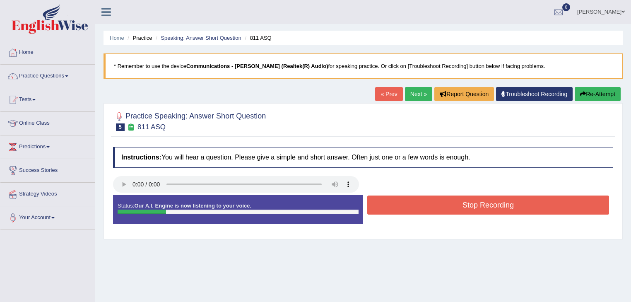
click at [419, 207] on button "Stop Recording" at bounding box center [488, 204] width 242 height 19
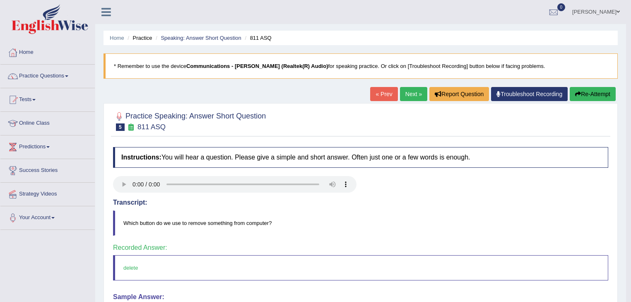
click at [415, 93] on link "Next »" at bounding box center [413, 94] width 27 height 14
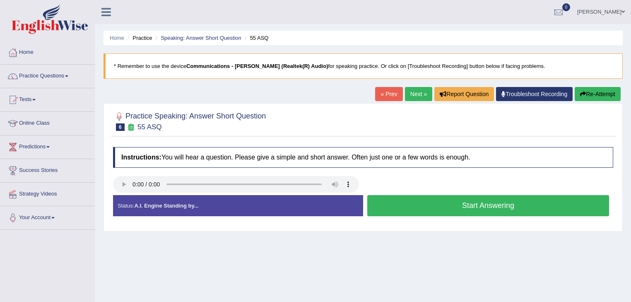
click at [432, 203] on button "Start Answering" at bounding box center [488, 205] width 242 height 21
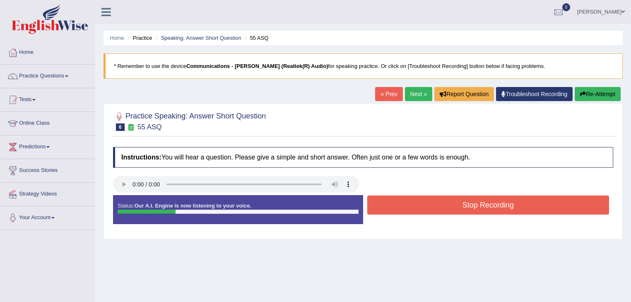
click at [432, 203] on button "Stop Recording" at bounding box center [488, 204] width 242 height 19
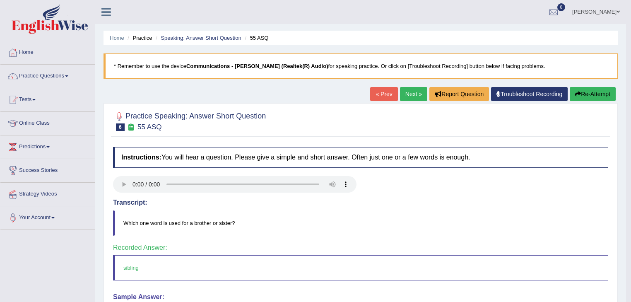
click at [414, 91] on link "Next »" at bounding box center [413, 94] width 27 height 14
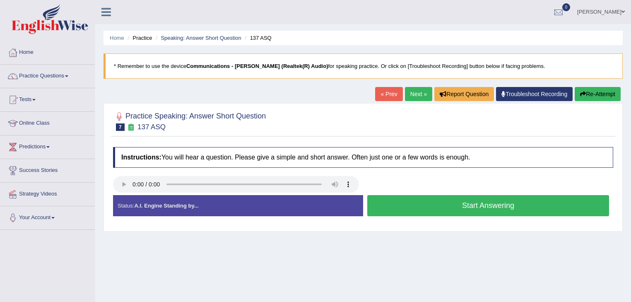
click at [429, 206] on button "Start Answering" at bounding box center [488, 205] width 242 height 21
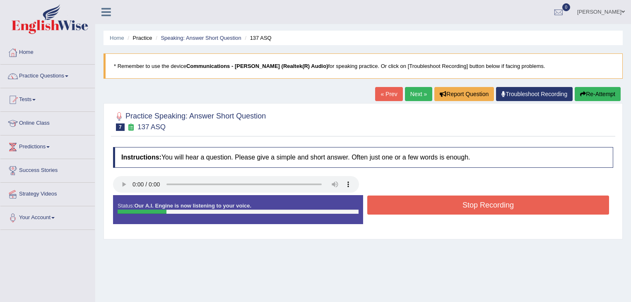
click at [429, 206] on button "Stop Recording" at bounding box center [488, 204] width 242 height 19
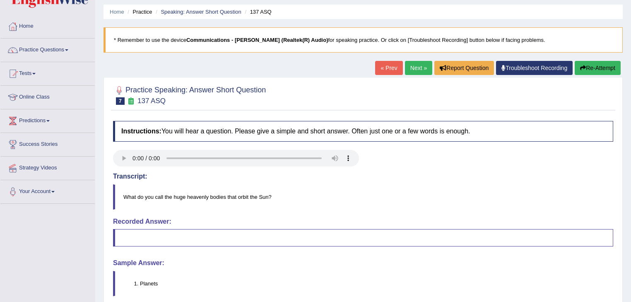
scroll to position [66, 0]
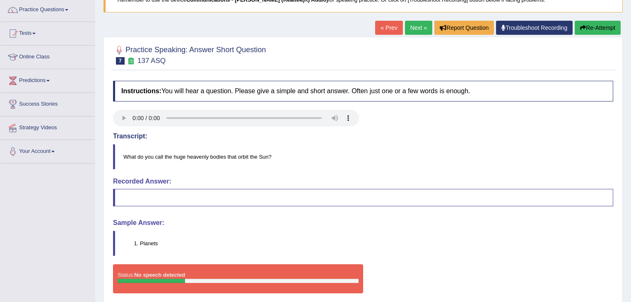
click at [412, 28] on link "Next »" at bounding box center [418, 28] width 27 height 14
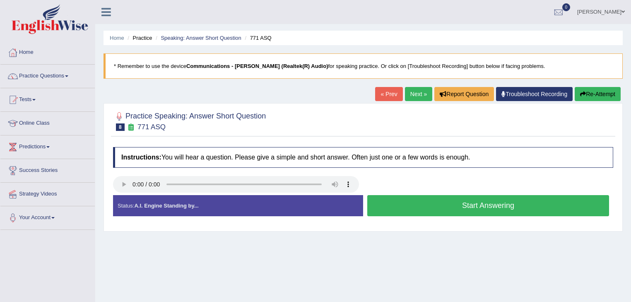
click at [416, 200] on button "Start Answering" at bounding box center [488, 205] width 242 height 21
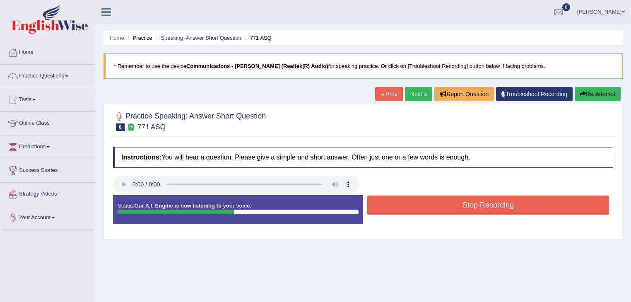
click at [416, 200] on button "Stop Recording" at bounding box center [488, 204] width 242 height 19
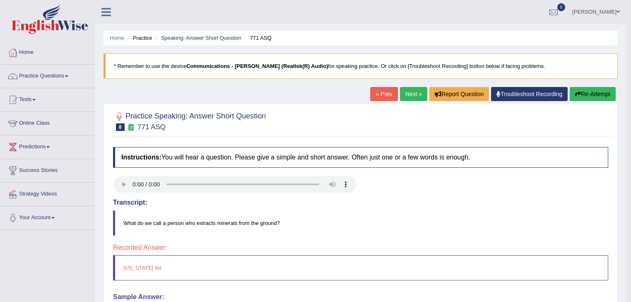
click at [409, 92] on link "Next »" at bounding box center [413, 94] width 27 height 14
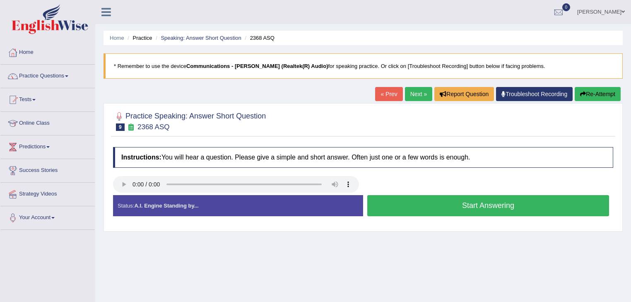
click at [425, 201] on button "Start Answering" at bounding box center [488, 205] width 242 height 21
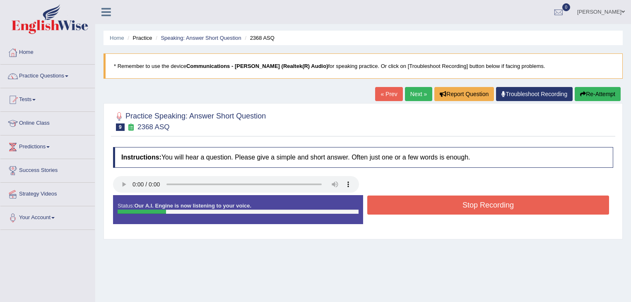
click at [425, 201] on button "Stop Recording" at bounding box center [488, 204] width 242 height 19
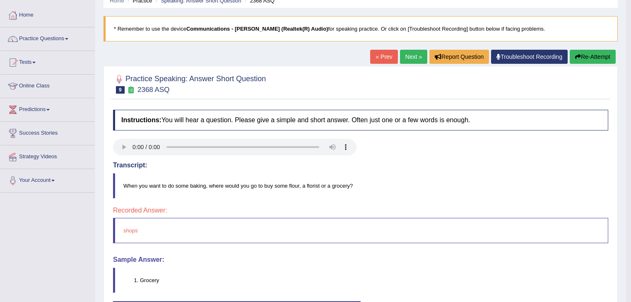
scroll to position [33, 0]
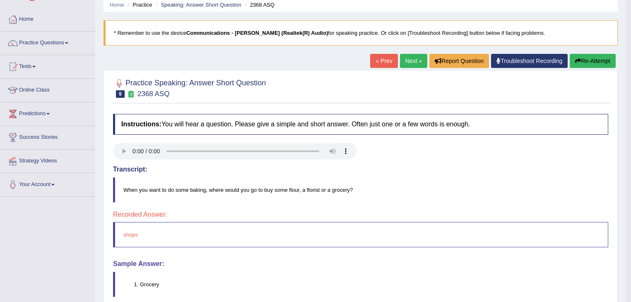
click at [412, 60] on link "Next »" at bounding box center [413, 61] width 27 height 14
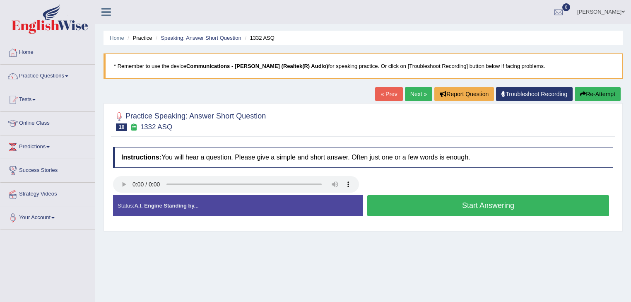
click at [434, 204] on button "Start Answering" at bounding box center [488, 205] width 242 height 21
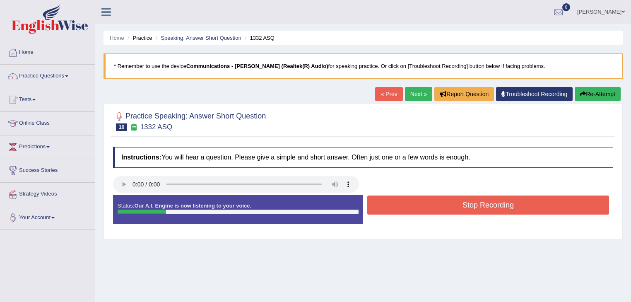
click at [434, 204] on button "Stop Recording" at bounding box center [488, 204] width 242 height 19
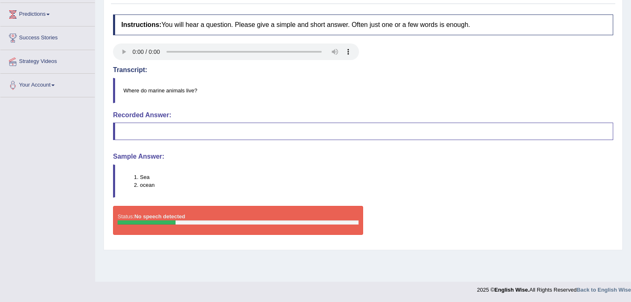
scroll to position [33, 0]
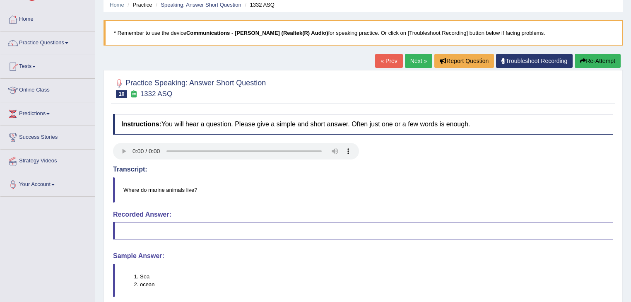
click at [420, 61] on link "Next »" at bounding box center [418, 61] width 27 height 14
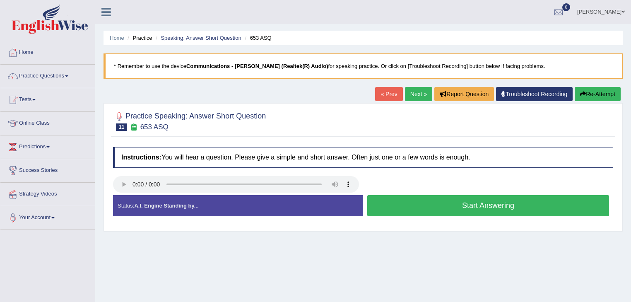
click at [437, 207] on button "Start Answering" at bounding box center [488, 205] width 242 height 21
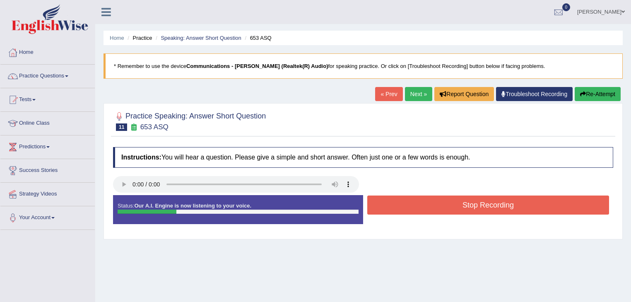
click at [437, 207] on button "Stop Recording" at bounding box center [488, 204] width 242 height 19
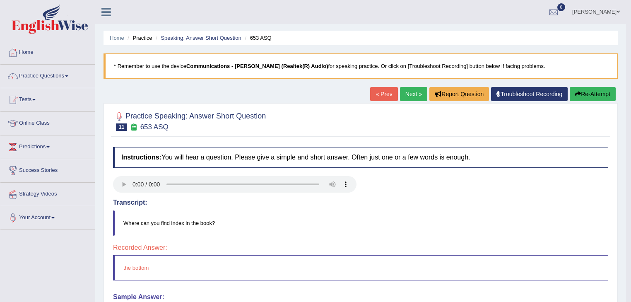
click at [411, 97] on link "Next »" at bounding box center [413, 94] width 27 height 14
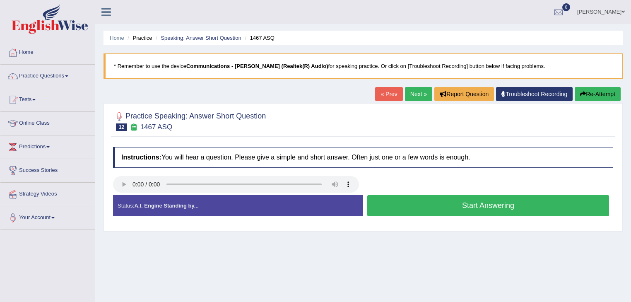
click at [410, 206] on button "Start Answering" at bounding box center [488, 205] width 242 height 21
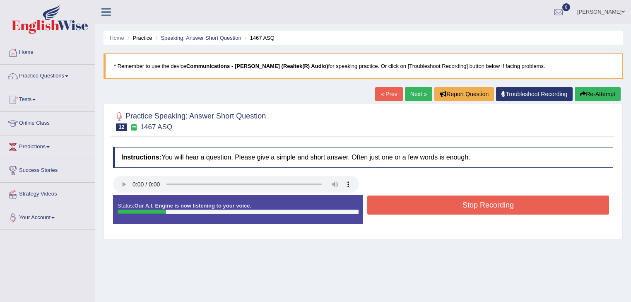
click at [410, 206] on button "Stop Recording" at bounding box center [488, 204] width 242 height 19
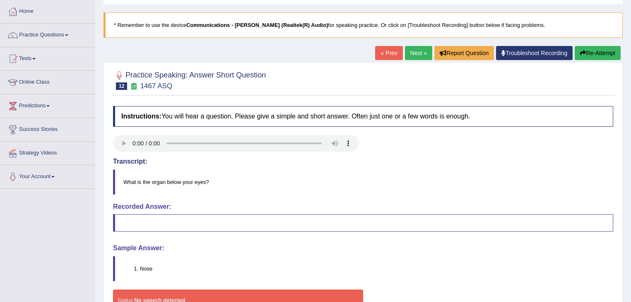
scroll to position [0, 0]
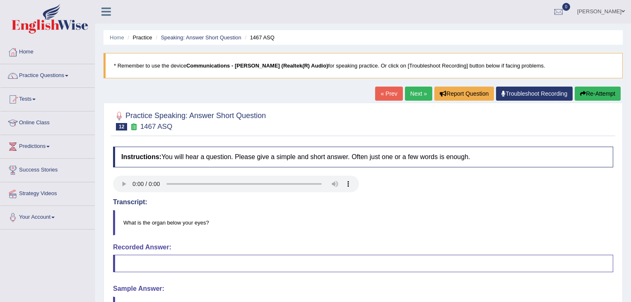
click at [598, 93] on button "Re-Attempt" at bounding box center [598, 94] width 46 height 14
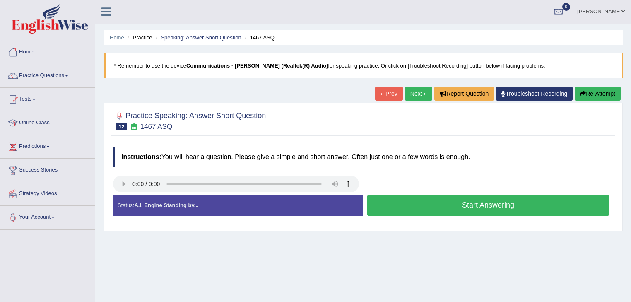
click at [418, 204] on button "Start Answering" at bounding box center [488, 205] width 242 height 21
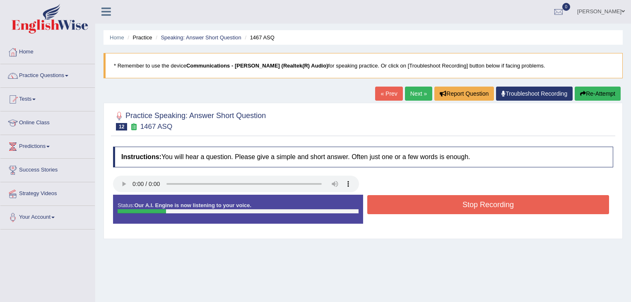
click at [418, 204] on button "Stop Recording" at bounding box center [488, 204] width 242 height 19
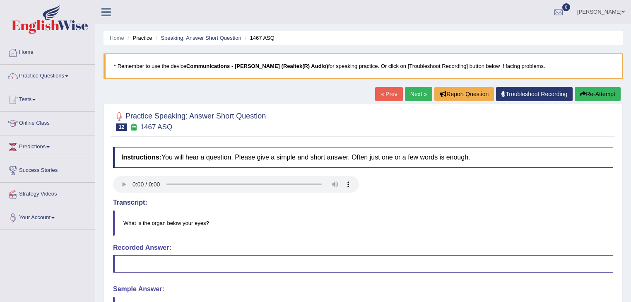
click at [414, 91] on link "Next »" at bounding box center [418, 94] width 27 height 14
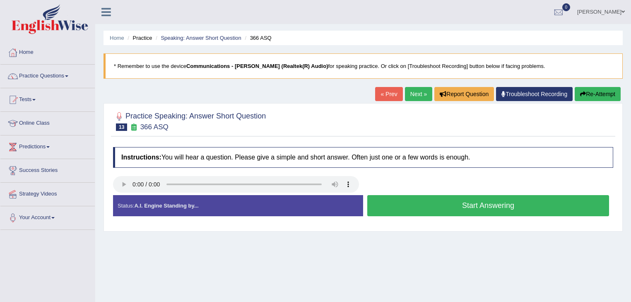
click at [432, 202] on button "Start Answering" at bounding box center [488, 205] width 242 height 21
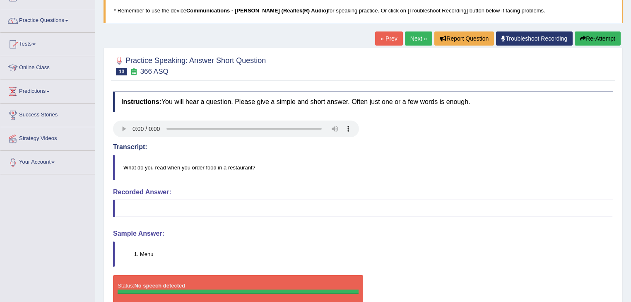
scroll to position [66, 0]
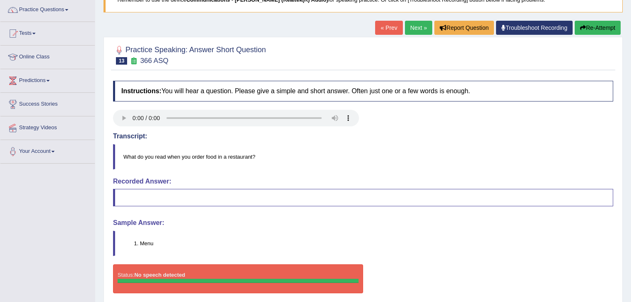
click at [415, 26] on link "Next »" at bounding box center [418, 28] width 27 height 14
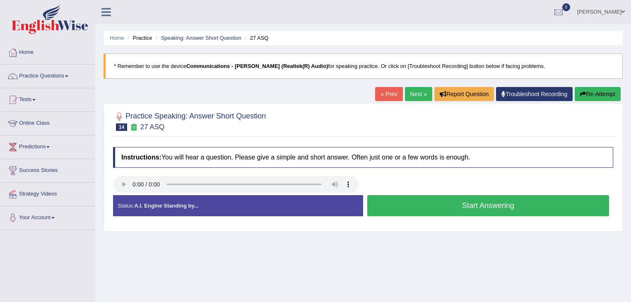
click at [409, 208] on button "Start Answering" at bounding box center [488, 205] width 242 height 21
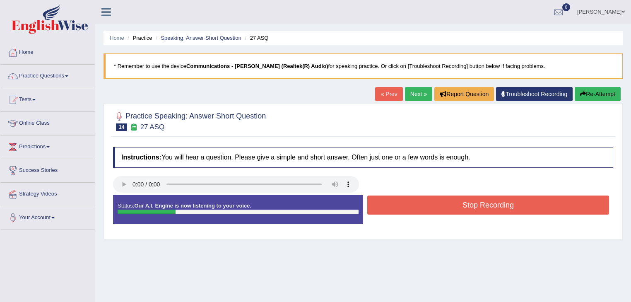
click at [409, 208] on button "Stop Recording" at bounding box center [488, 204] width 242 height 19
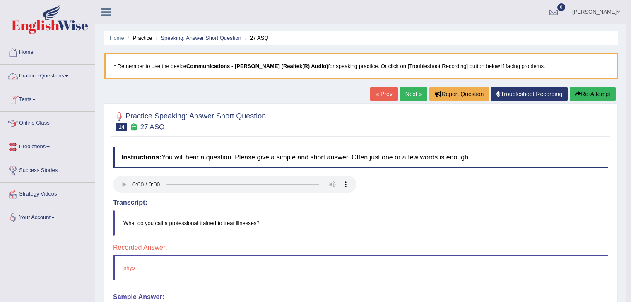
click at [60, 73] on link "Practice Questions" at bounding box center [47, 75] width 94 height 21
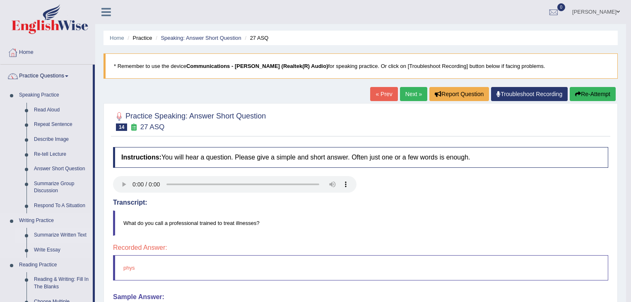
click at [49, 236] on link "Summarize Written Text" at bounding box center [61, 235] width 63 height 15
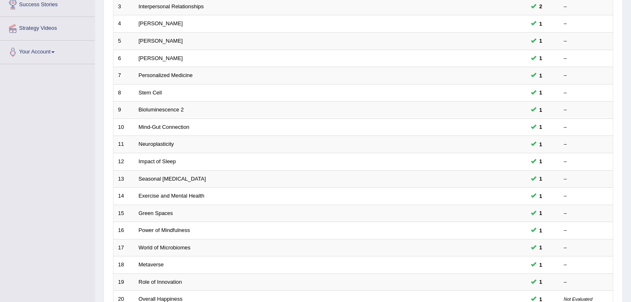
scroll to position [244, 0]
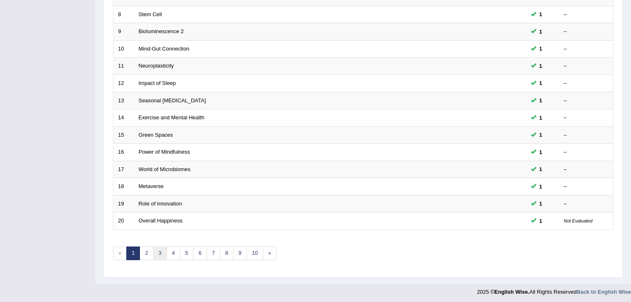
click at [162, 250] on link "3" at bounding box center [160, 253] width 14 height 14
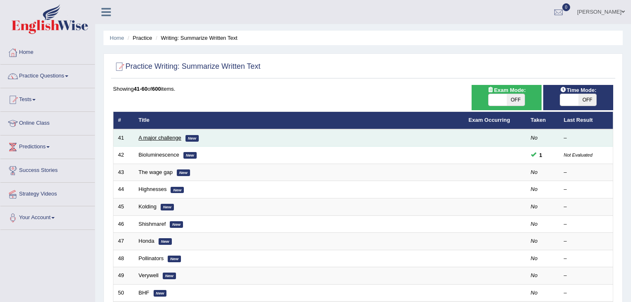
click at [160, 136] on link "A major challenge" at bounding box center [160, 138] width 43 height 6
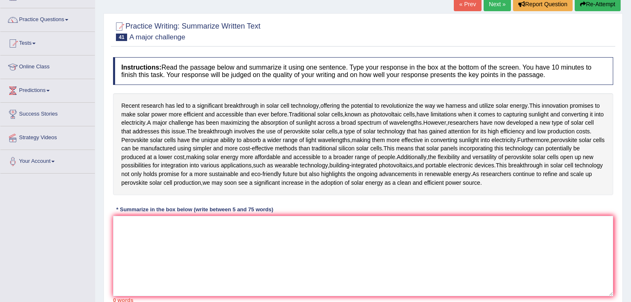
scroll to position [66, 0]
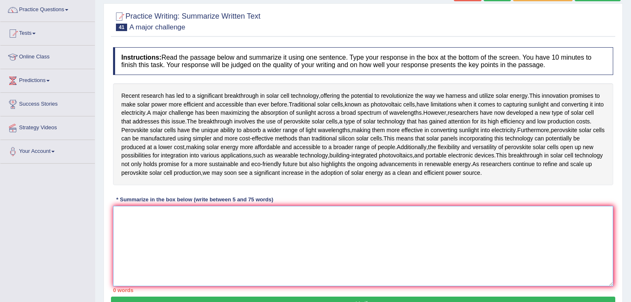
click at [165, 275] on textarea at bounding box center [363, 246] width 500 height 80
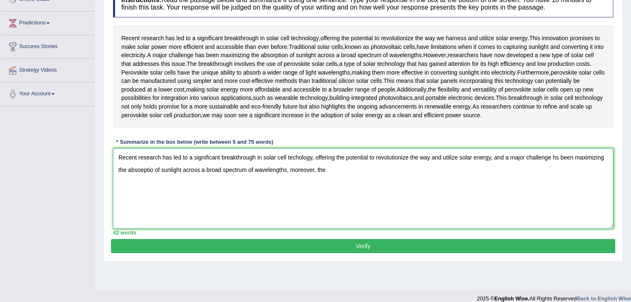
scroll to position [133, 0]
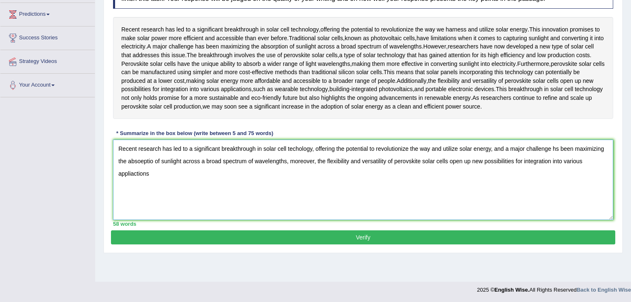
click at [315, 219] on textarea "Recent research has led to a significant breakthrough in solar cell techology, …" at bounding box center [363, 180] width 500 height 80
click at [604, 220] on textarea "Recent research has led to a significant breakthrough in solar cell techology, …" at bounding box center [363, 180] width 500 height 80
click at [299, 207] on textarea "Recent research has led to a significant breakthrough in solar cell techology, …" at bounding box center [363, 180] width 500 height 80
click at [435, 205] on textarea "Recent research has led to a significant breakthrough in solar cell technology,…" at bounding box center [363, 180] width 500 height 80
click at [184, 218] on textarea "Recent research has led to a significant breakthrough in solar cell technology,…" at bounding box center [363, 180] width 500 height 80
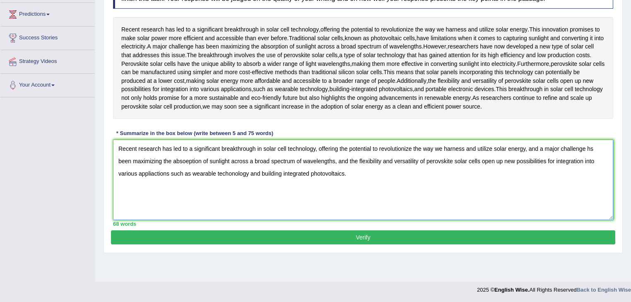
click at [174, 219] on textarea "Recent research has led to a significant breakthrough in solar cell technology,…" at bounding box center [363, 180] width 500 height 80
type textarea "Recent research has led to a significant breakthrough in solar cell technology,…"
click at [400, 244] on button "Verify" at bounding box center [363, 237] width 504 height 14
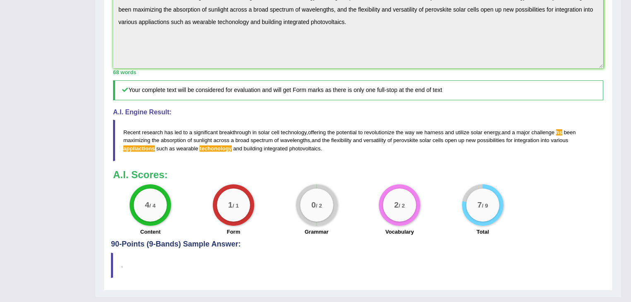
scroll to position [255, 0]
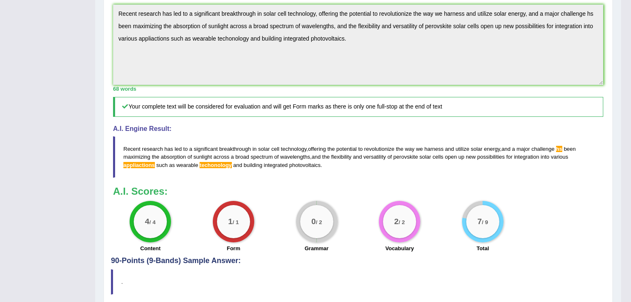
click at [219, 168] on span "techonology" at bounding box center [216, 165] width 32 height 6
click at [142, 177] on blockquote "Recent research has led to a significant breakthrough in solar cell technology …" at bounding box center [358, 156] width 490 height 41
click at [219, 168] on span "techonology" at bounding box center [216, 165] width 32 height 6
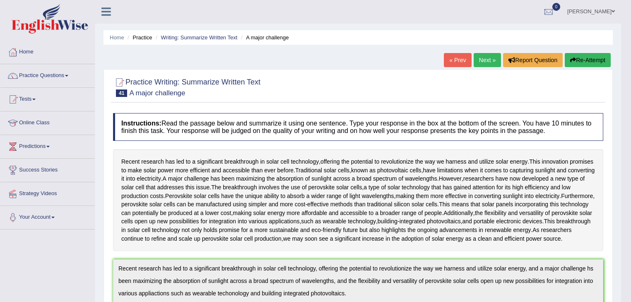
scroll to position [0, 0]
click at [480, 58] on link "Next »" at bounding box center [487, 60] width 27 height 14
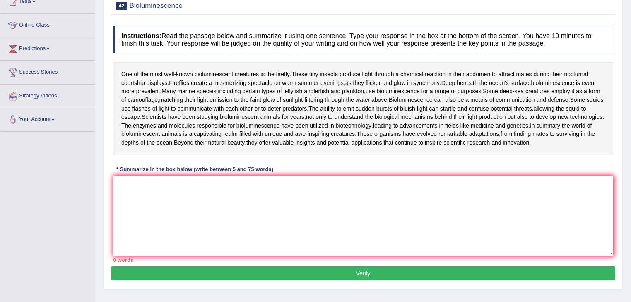
scroll to position [99, 0]
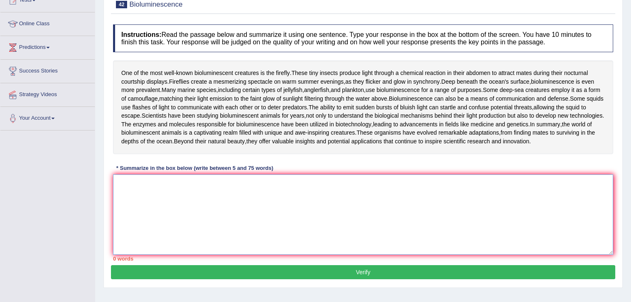
click at [234, 251] on textarea at bounding box center [363, 214] width 500 height 80
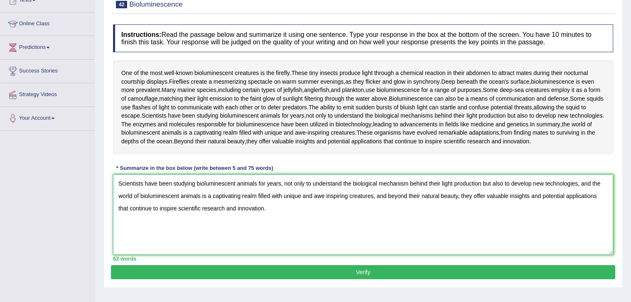
click at [407, 222] on textarea "Scientists have been studying bioluminescent animals for years, not only to und…" at bounding box center [363, 214] width 500 height 80
click at [325, 237] on textarea "Scientists have been studying bioluminescent animals for years, not only to und…" at bounding box center [363, 214] width 500 height 80
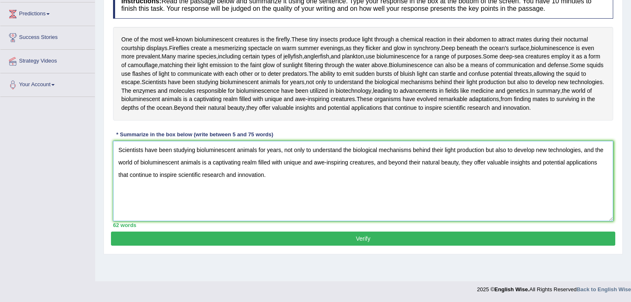
scroll to position [154, 0]
type textarea "Scientists have been studying bioluminescent animals for years, not only to und…"
click at [293, 246] on button "Verify" at bounding box center [363, 238] width 504 height 14
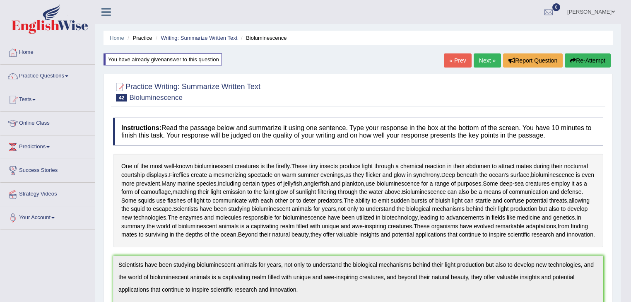
scroll to position [0, 0]
click at [63, 75] on link "Practice Questions" at bounding box center [47, 75] width 94 height 21
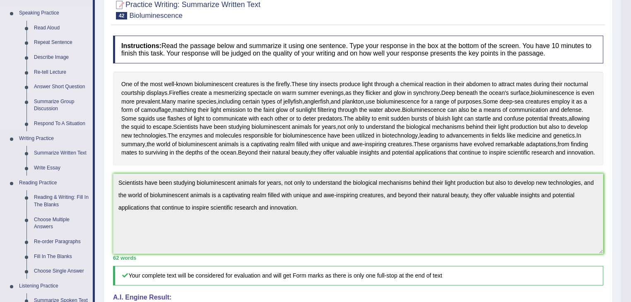
scroll to position [99, 0]
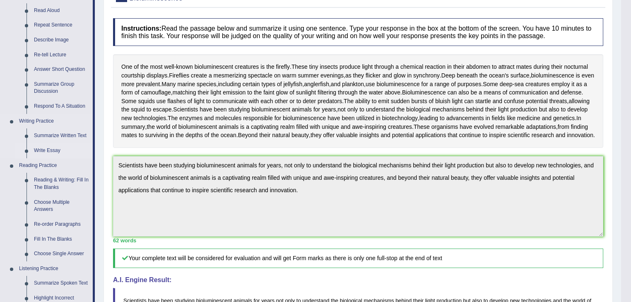
click at [54, 151] on link "Write Essay" at bounding box center [61, 150] width 63 height 15
